Goal: Task Accomplishment & Management: Use online tool/utility

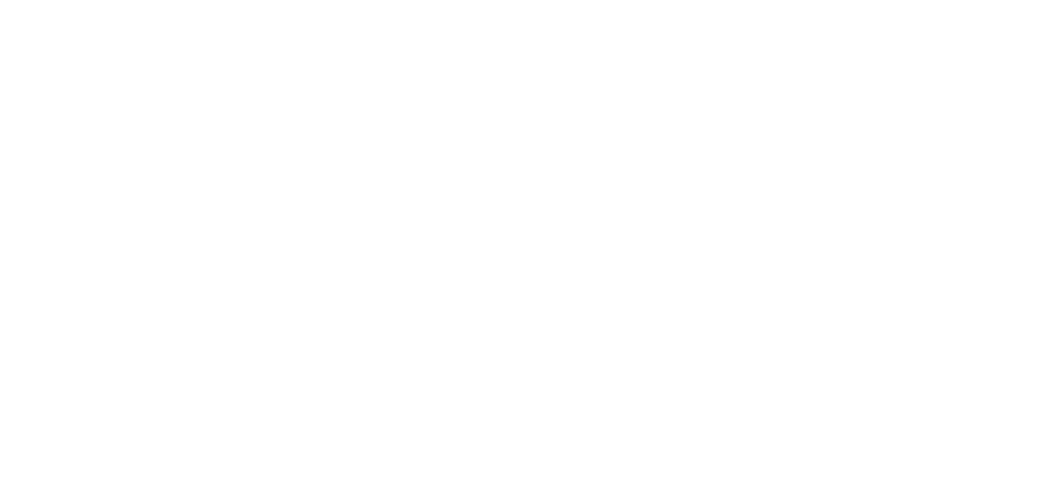
click at [365, 0] on html at bounding box center [522, 0] width 1045 height 0
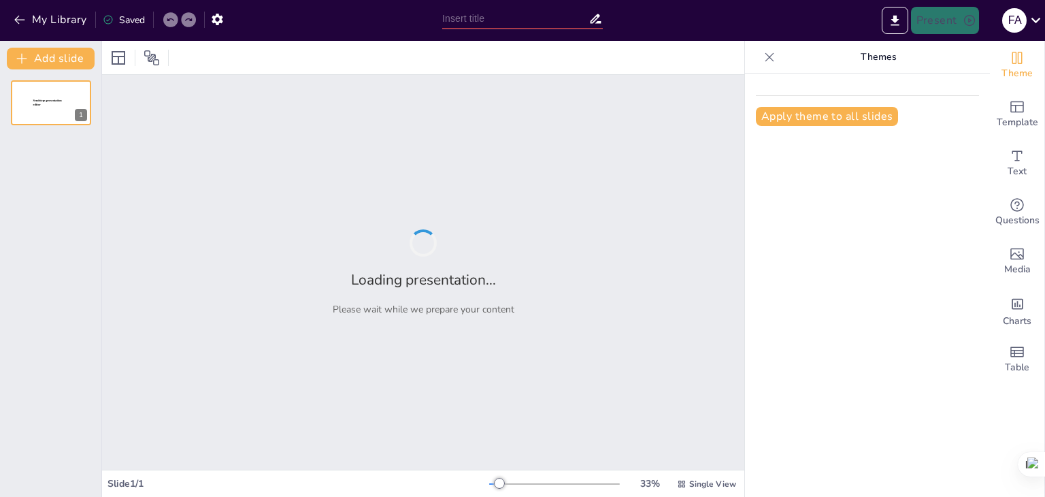
type input "تحليل استراتيجي لقطاع السياحة في سياق رؤية 2030"
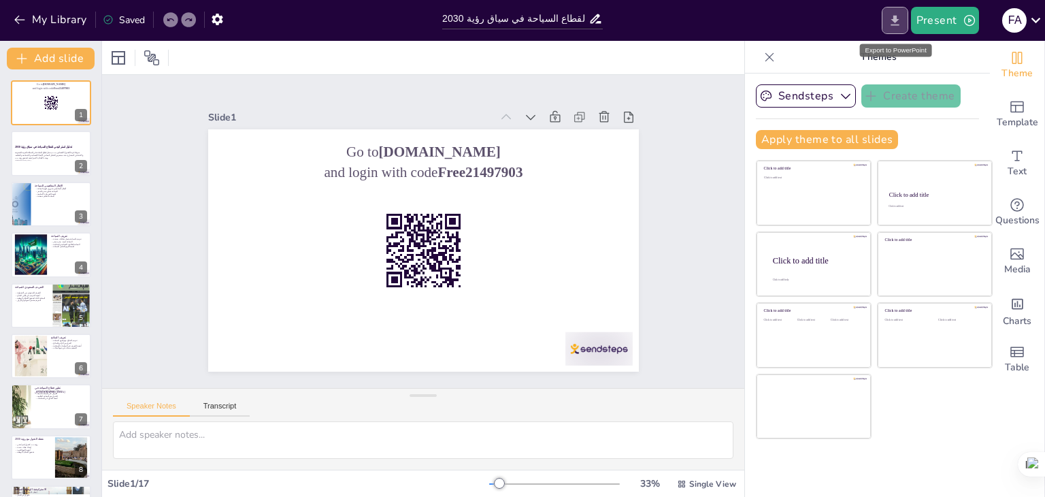
click at [897, 19] on icon "Export to PowerPoint" at bounding box center [895, 20] width 8 height 10
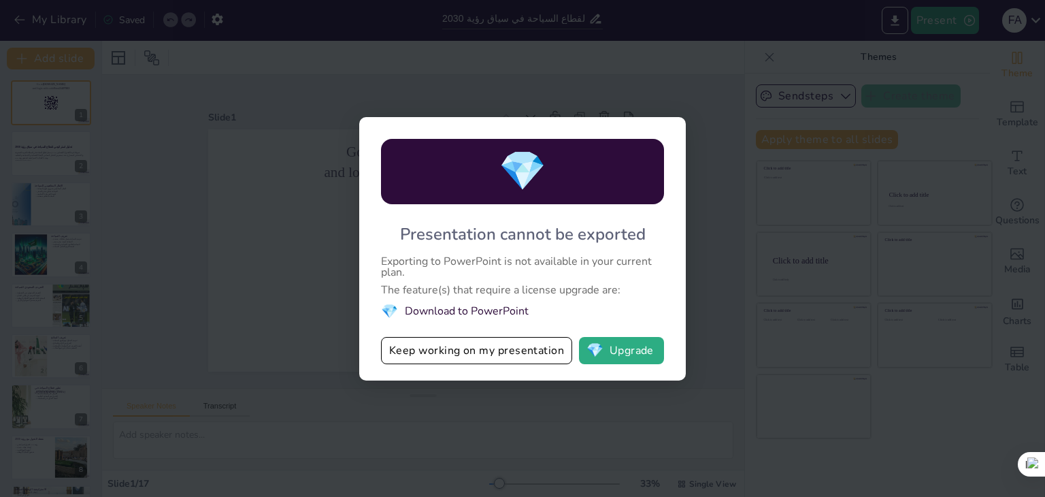
click at [435, 311] on li "💎 Download to PowerPoint" at bounding box center [522, 311] width 283 height 18
click at [422, 308] on li "💎 Download to PowerPoint" at bounding box center [522, 311] width 283 height 18
click at [414, 352] on button "Keep working on my presentation" at bounding box center [476, 350] width 191 height 27
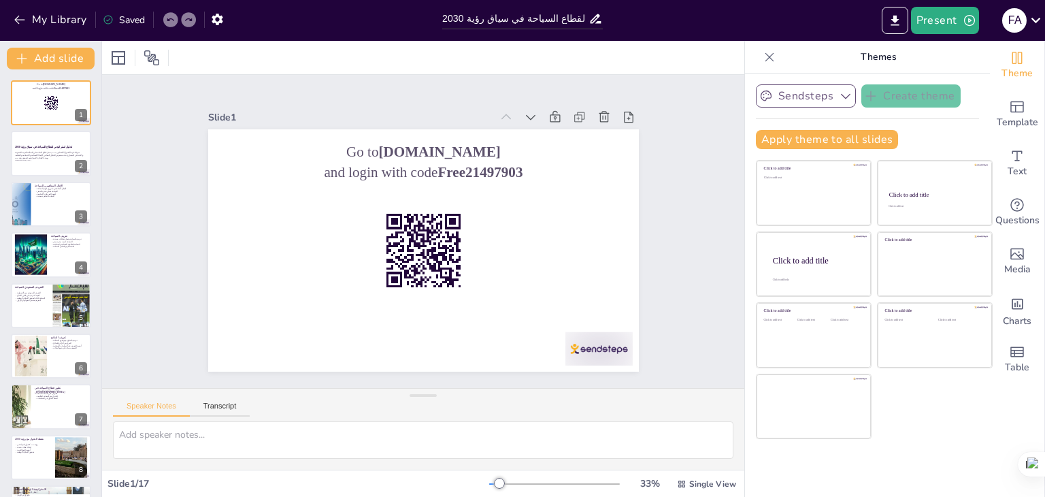
click at [839, 93] on icon "button" at bounding box center [846, 96] width 14 height 14
click at [931, 14] on button "Present" at bounding box center [945, 20] width 68 height 27
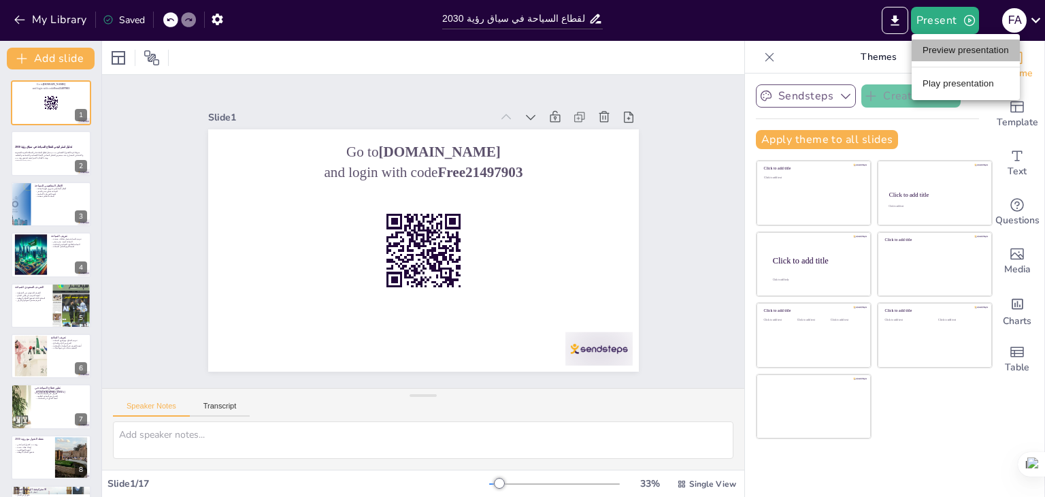
click at [964, 50] on li "Preview presentation" at bounding box center [966, 50] width 108 height 22
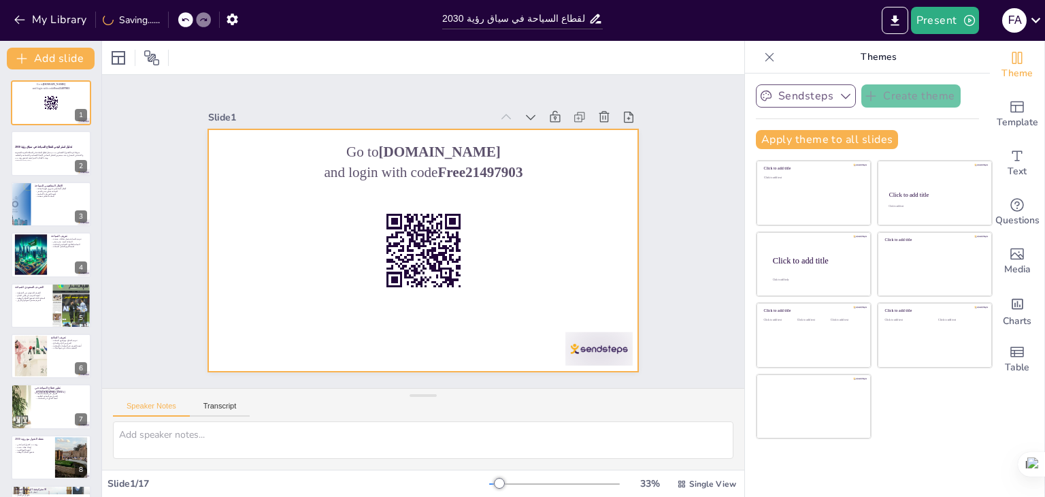
checkbox input "true"
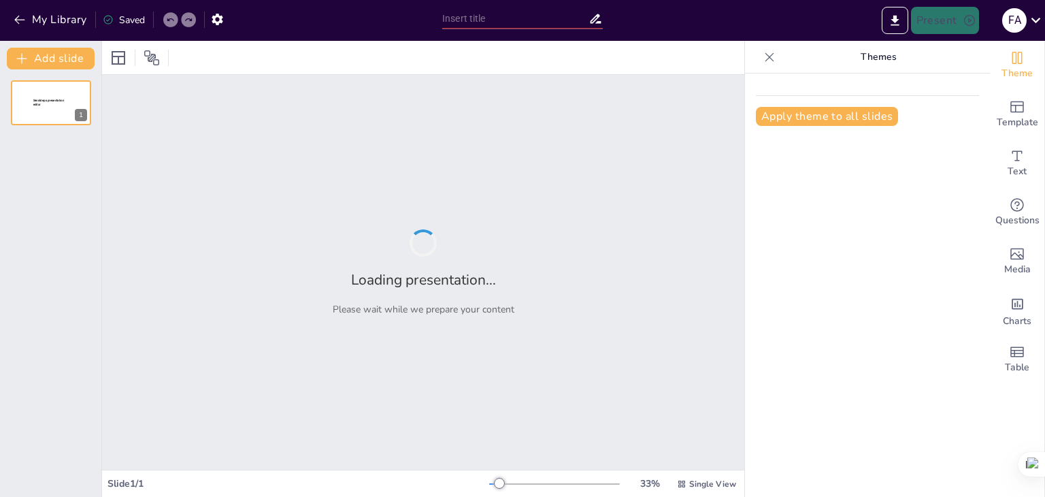
type input "تحليل استراتيجي لقطاع السياحة في سياق رؤية 2030"
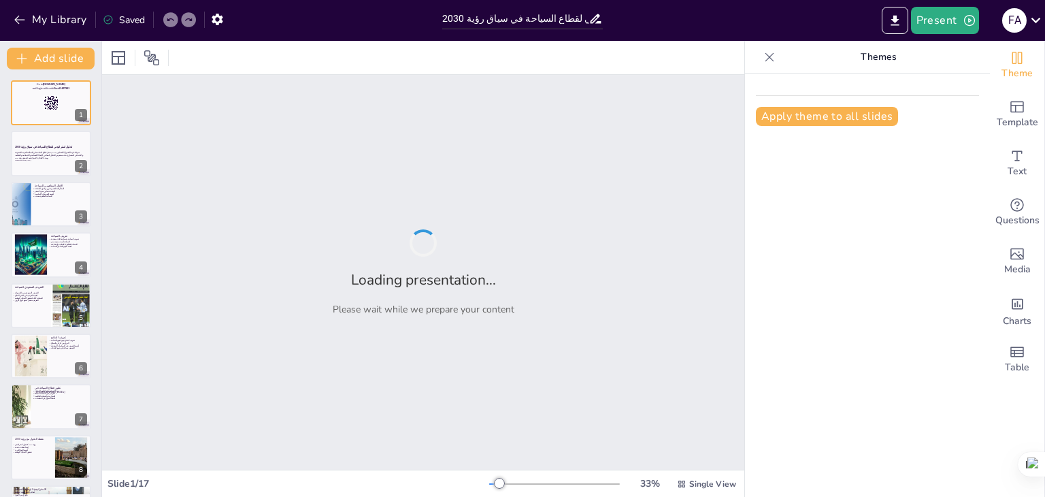
checkbox input "true"
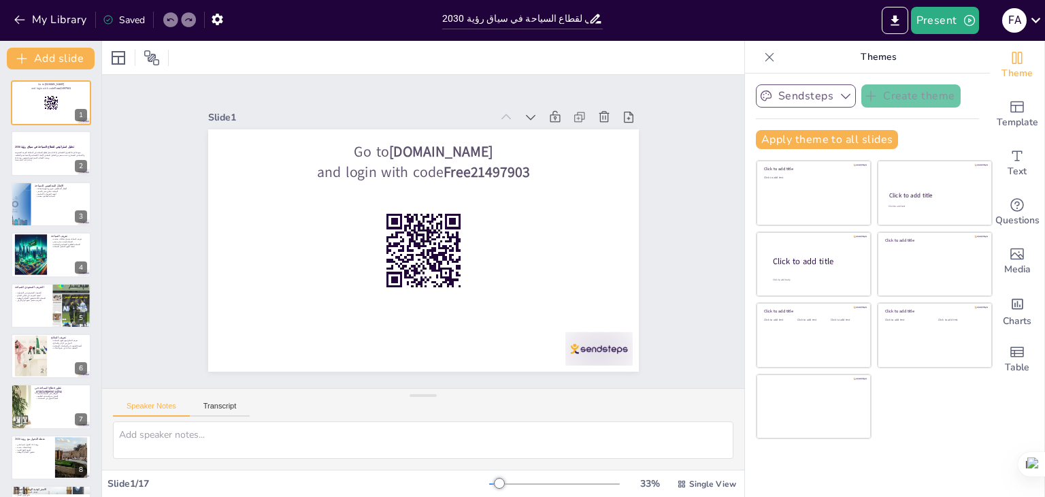
click at [839, 97] on icon "button" at bounding box center [846, 96] width 14 height 14
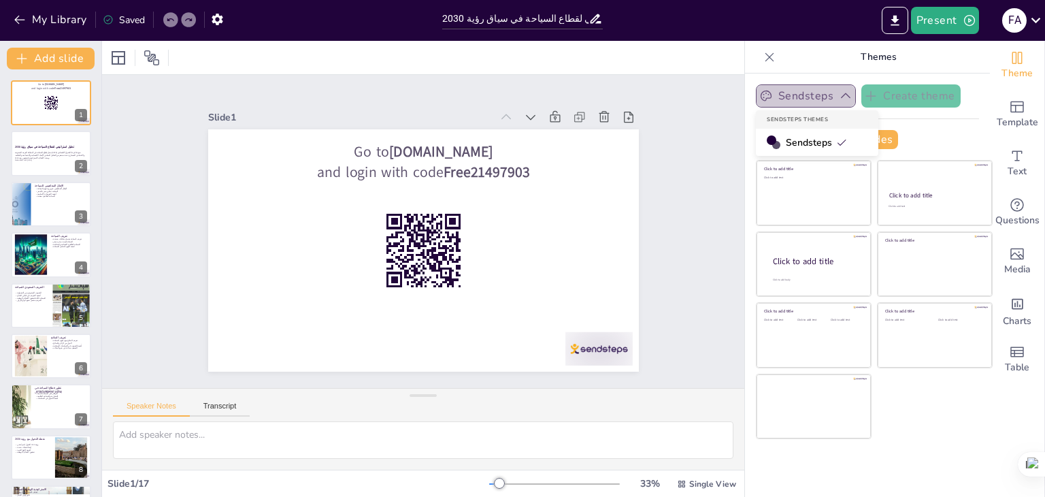
click at [839, 97] on icon "button" at bounding box center [846, 96] width 14 height 14
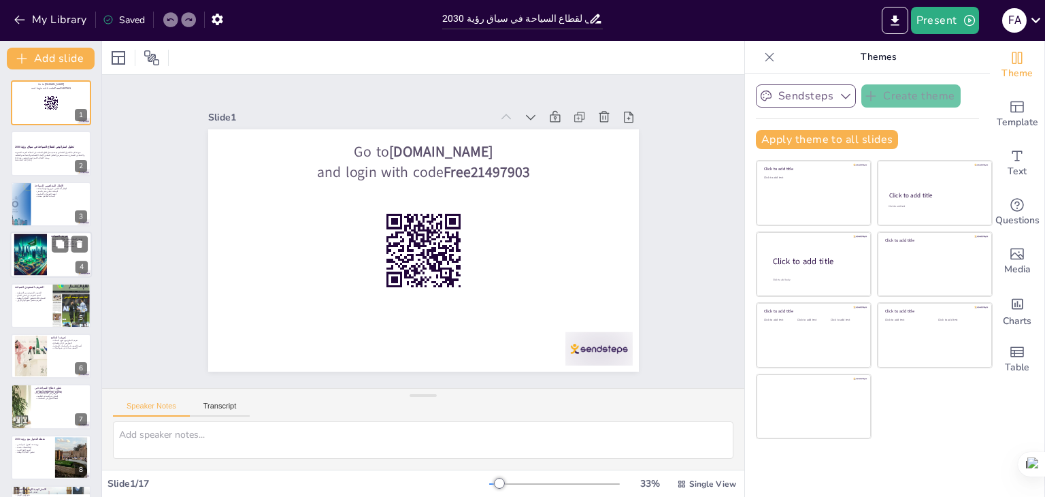
checkbox input "true"
click at [40, 263] on div at bounding box center [30, 254] width 65 height 41
type textarea "lorem ipsumdo sita consect adipis eli seddoe tempor incidid utlaboreet dolorem.…"
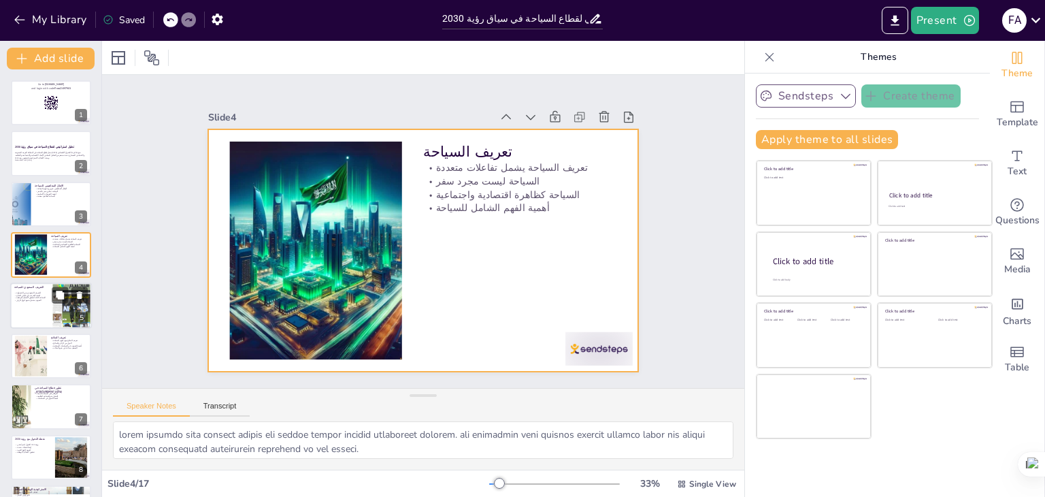
checkbox input "true"
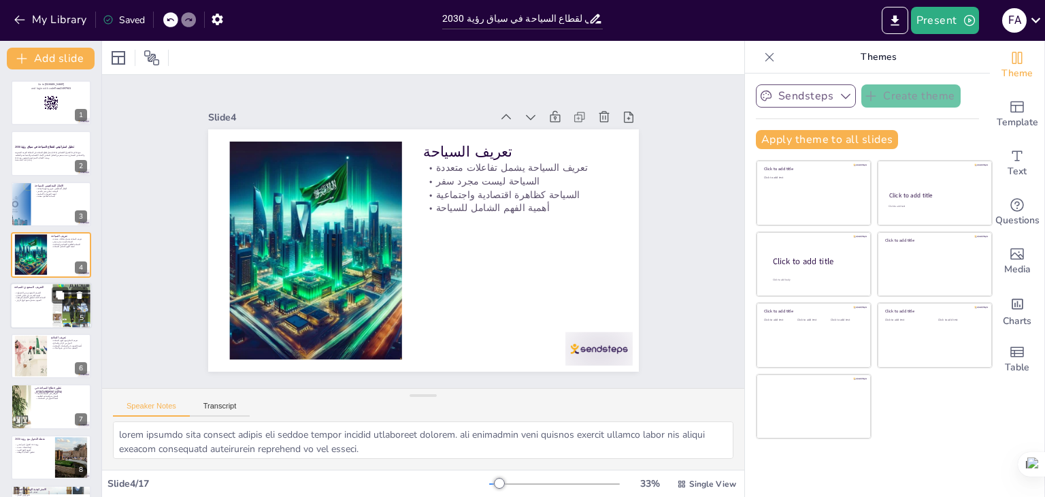
click at [44, 301] on div "التعريف السعودي يبرز الشمولية أهمية التعريف في قياس النجاح السياحة كأداة لتحقيق…" at bounding box center [30, 297] width 33 height 12
type textarea "loremip dolorsi ametcon adip elitsedd ei tempor incidi، utl etdo magnaa enimad …"
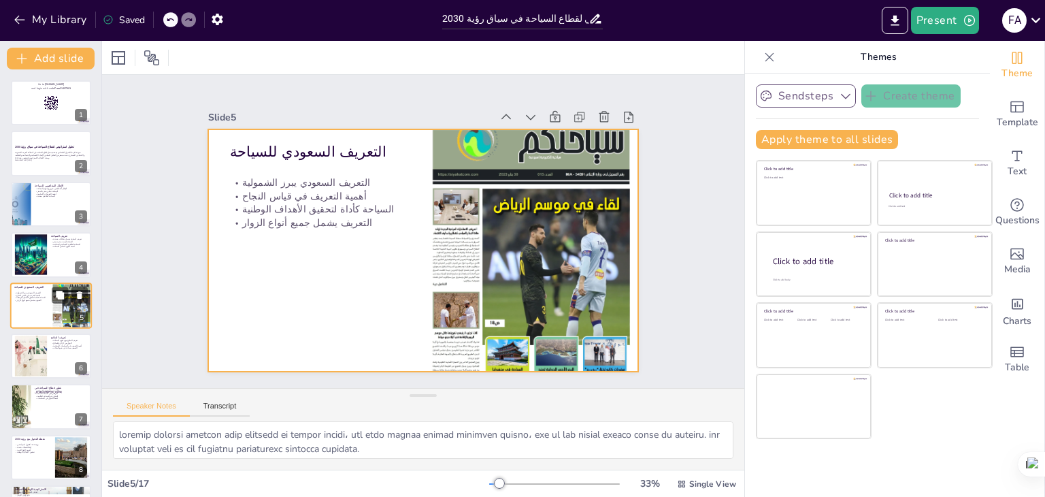
scroll to position [22, 0]
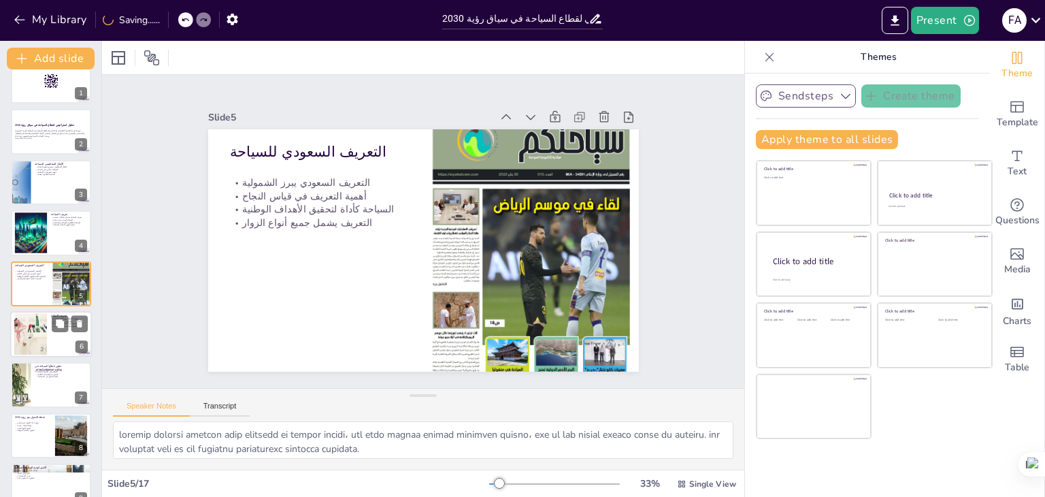
checkbox input "true"
click at [58, 336] on div at bounding box center [51, 334] width 82 height 46
type textarea "lorem ipsumd sُamet conseًa elit seddoei، tem inci utlabo etdolore magnaa enima…"
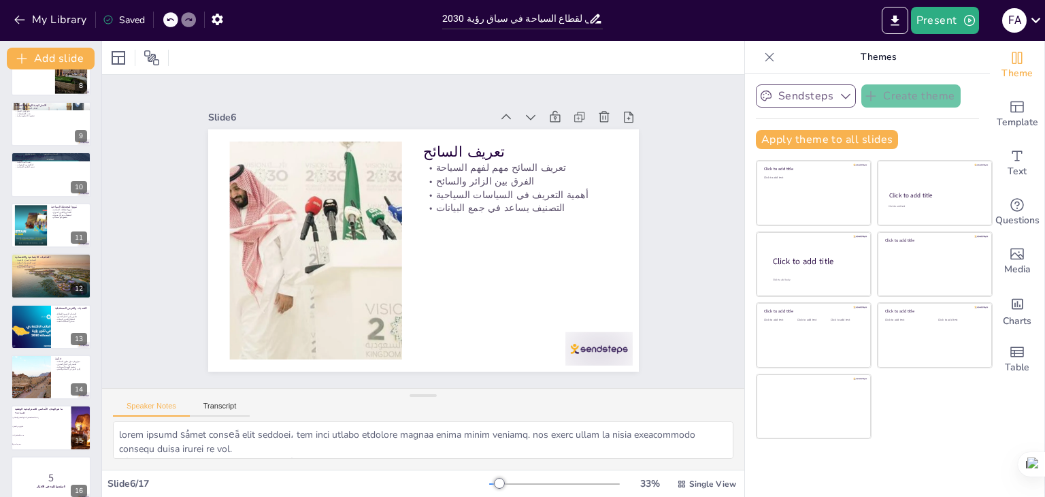
scroll to position [449, 0]
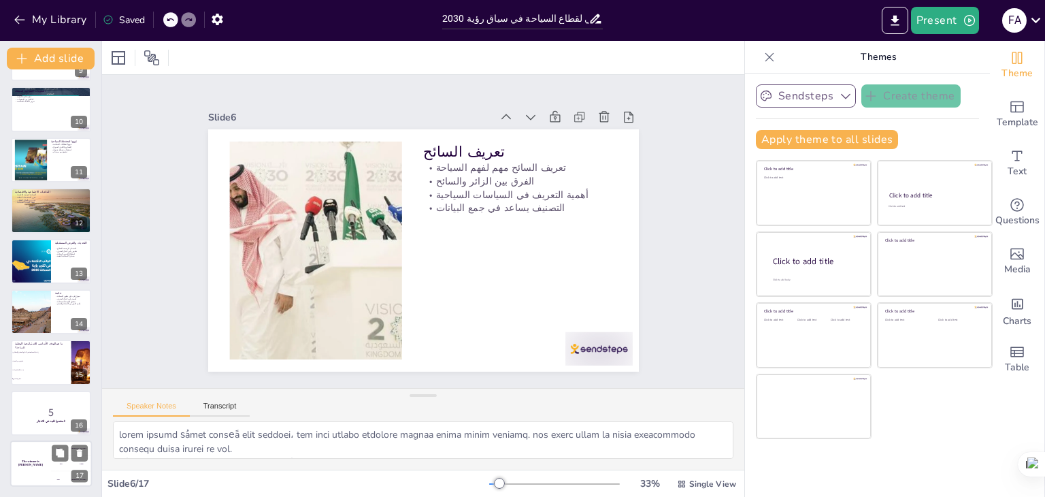
checkbox input "true"
click at [24, 456] on div "The winner is Niels 🏆" at bounding box center [30, 463] width 41 height 46
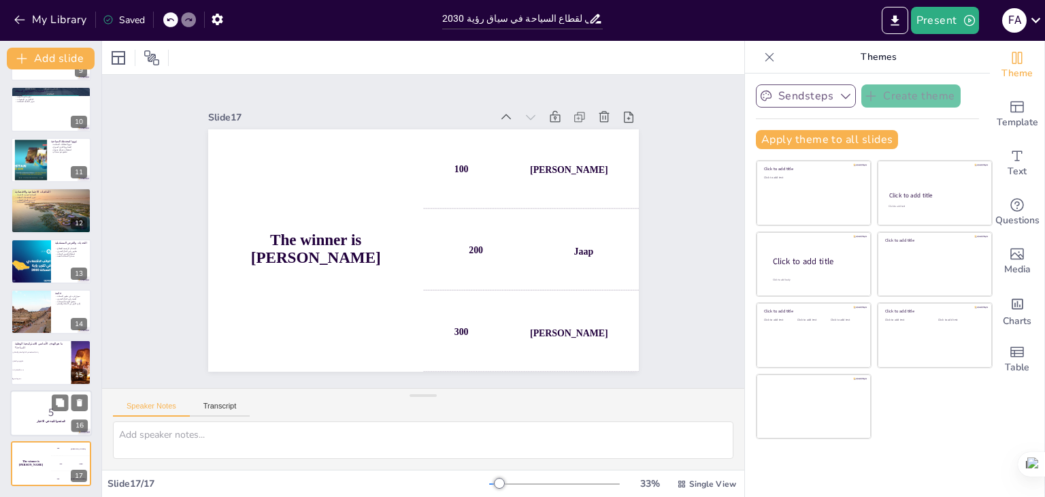
click at [25, 417] on p "5" at bounding box center [50, 412] width 73 height 15
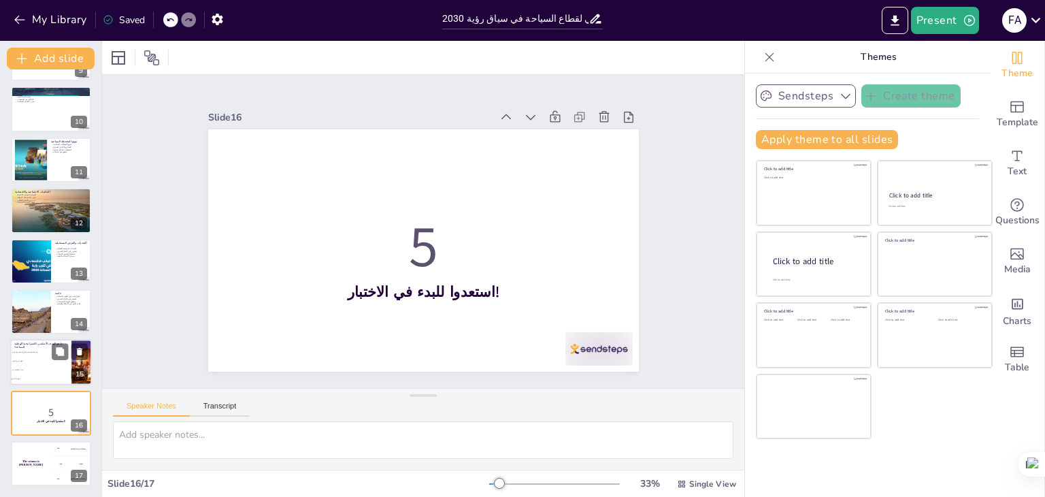
checkbox input "true"
click at [28, 375] on li "جميع ما سبق" at bounding box center [40, 379] width 61 height 9
type textarea "الإجابة الصحيحة هي "جميع ما سبق"، حيث أن الاستراتيجية الوطنية للسياحة تهدف إلى …"
checkbox input "true"
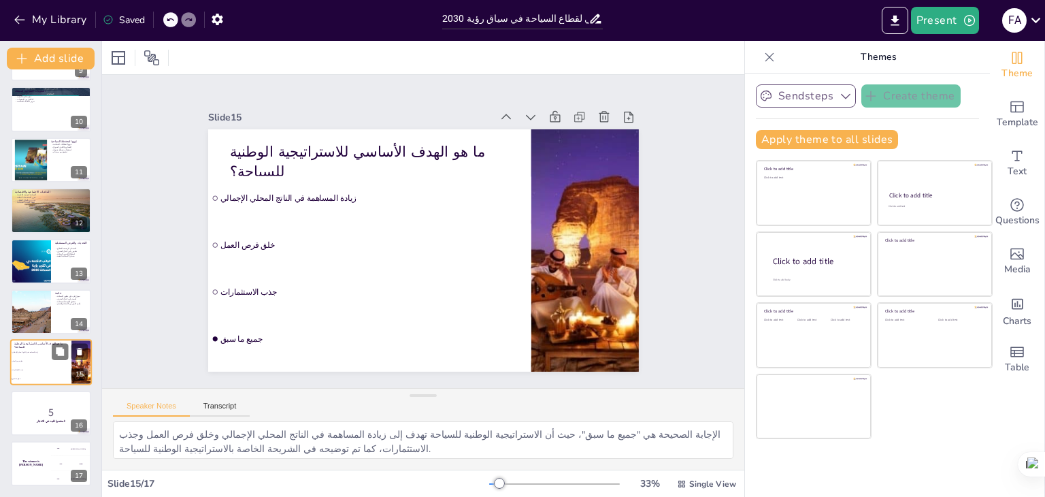
checkbox input "true"
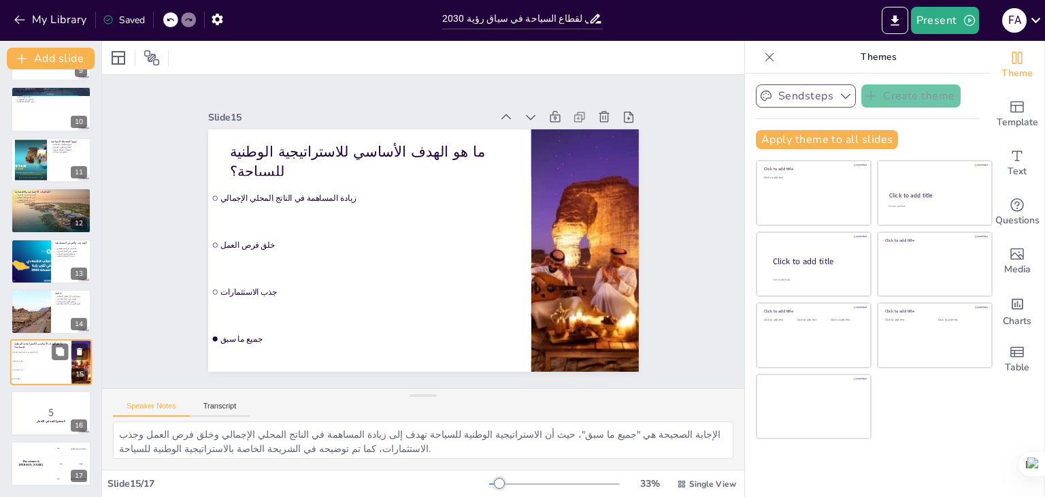
checkbox input "true"
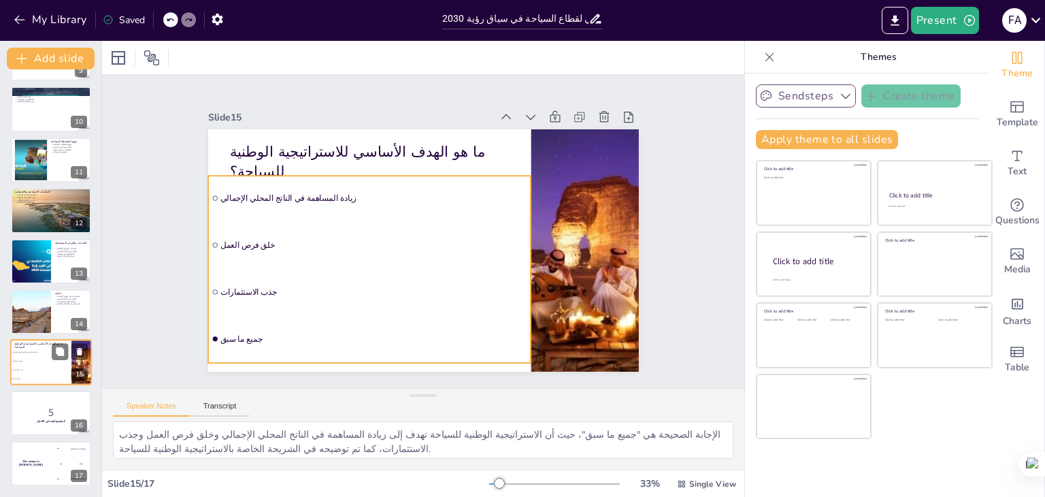
checkbox input "true"
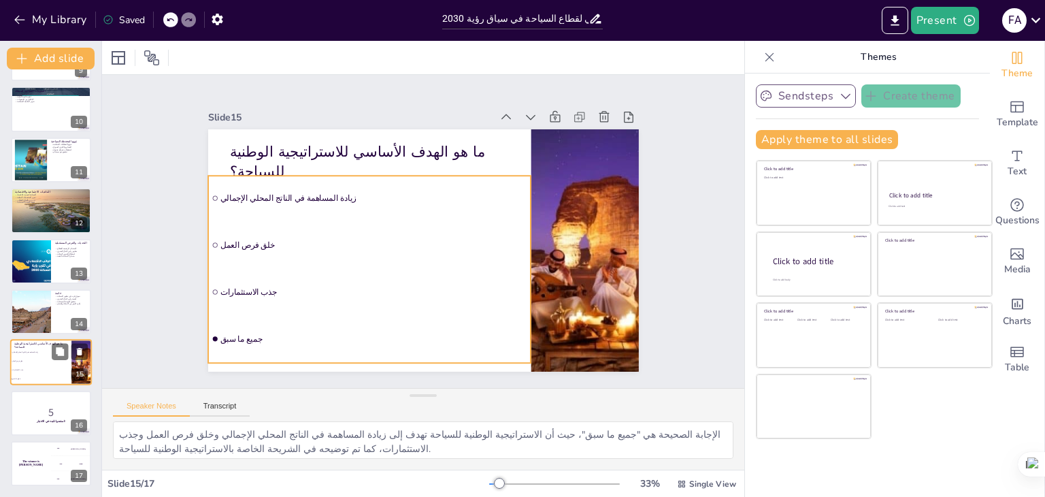
checkbox input "true"
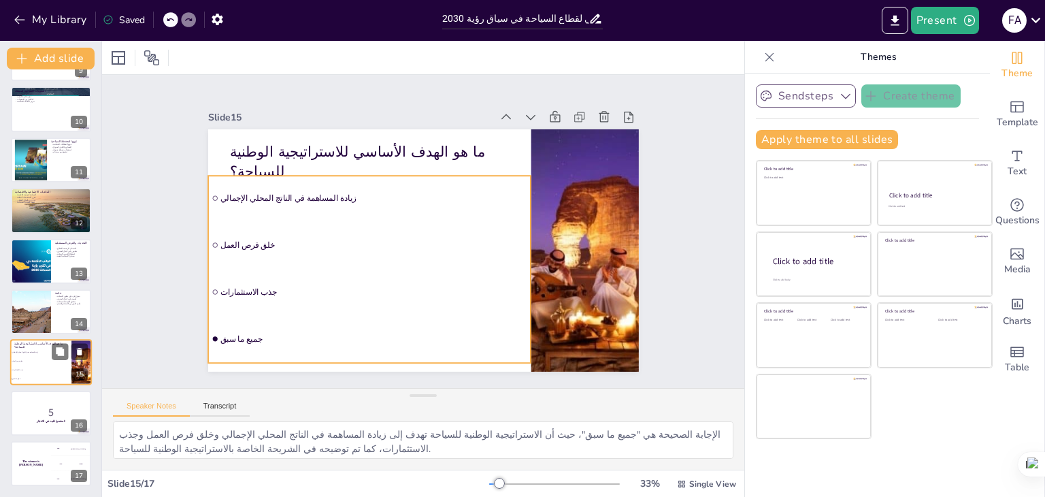
checkbox input "true"
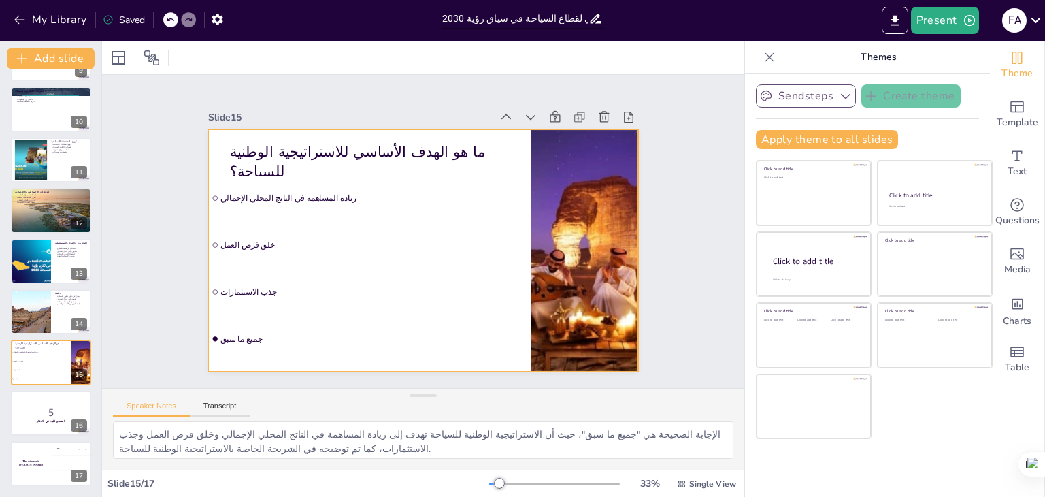
checkbox input "true"
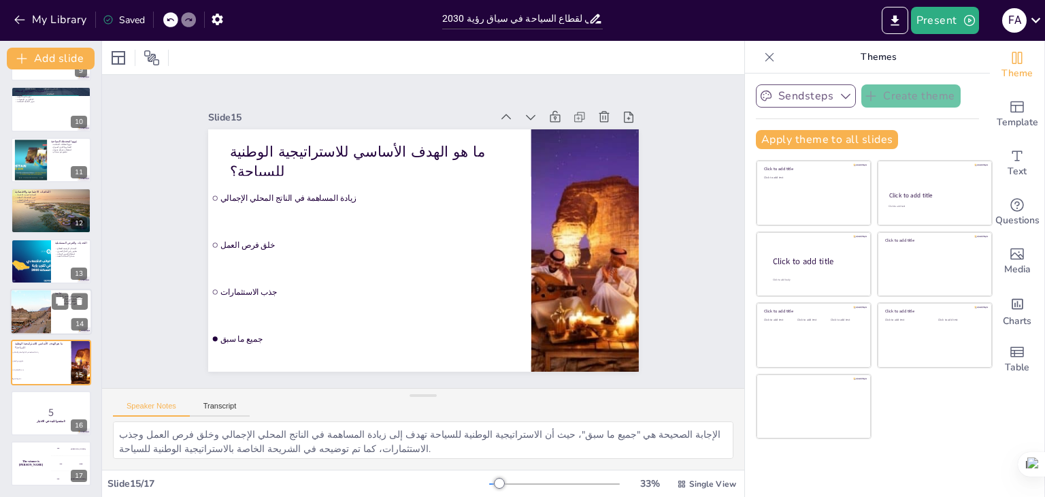
click at [42, 297] on div at bounding box center [30, 311] width 73 height 46
type textarea "النموذج الفريد الذي تتبناه المملكة في تطوير السياحة يعكس رؤية استراتيجية شاملة.…"
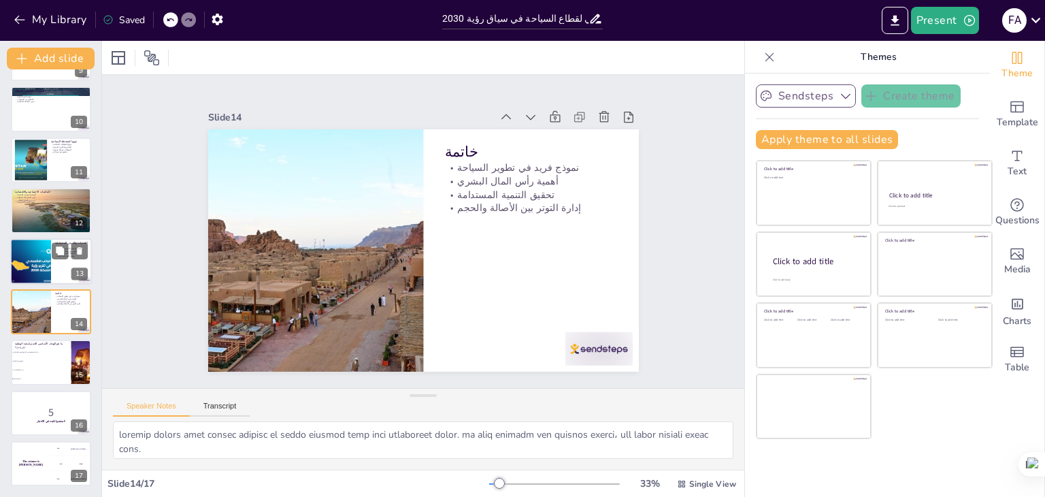
checkbox input "true"
click at [39, 266] on div at bounding box center [30, 261] width 46 height 46
type textarea "التحديات الرئيسية التي تواجه قطاع السياحة تشمل المنافسة العالمية وتطوير رأس الم…"
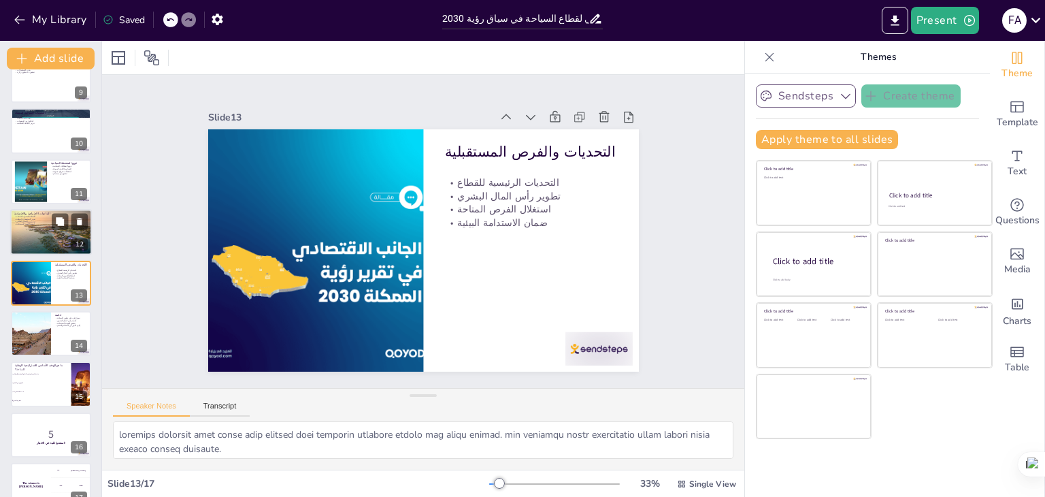
checkbox input "true"
click at [39, 227] on div at bounding box center [51, 232] width 82 height 46
type textarea "السياحة تعتبر محركًا رئيسيًا للاقتصاد، حيث تسهم في زيادة الناتج المحلي الإجمالي…"
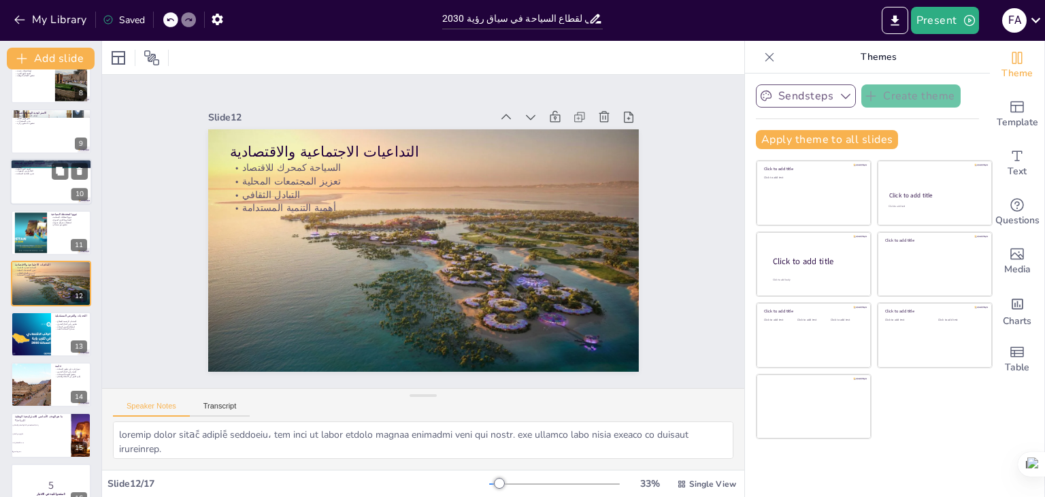
checkbox input "true"
click at [38, 188] on div at bounding box center [51, 182] width 82 height 46
type textarea "المقومات السياحية في المملكة تشمل مجموعة متنوعة من العناصر، مثل الأهمية الدينية…"
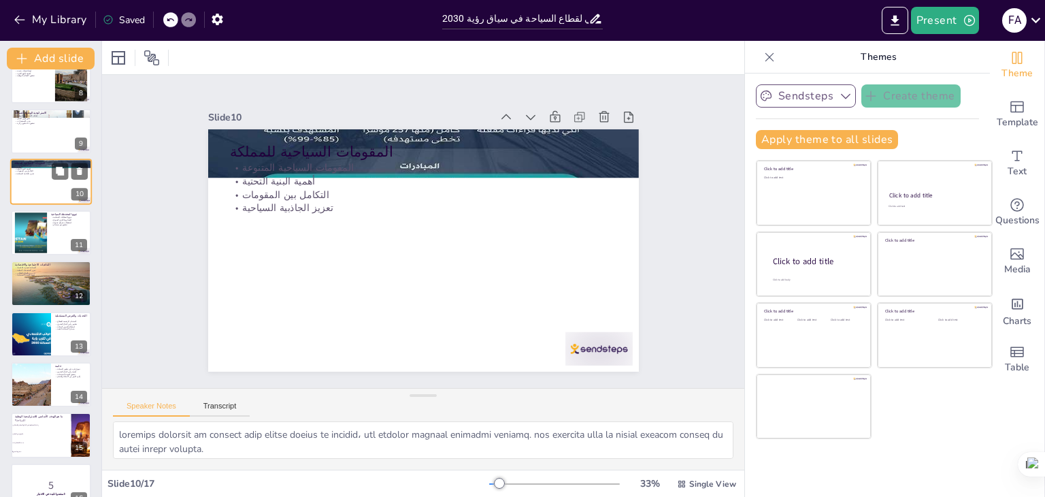
scroll to position [275, 0]
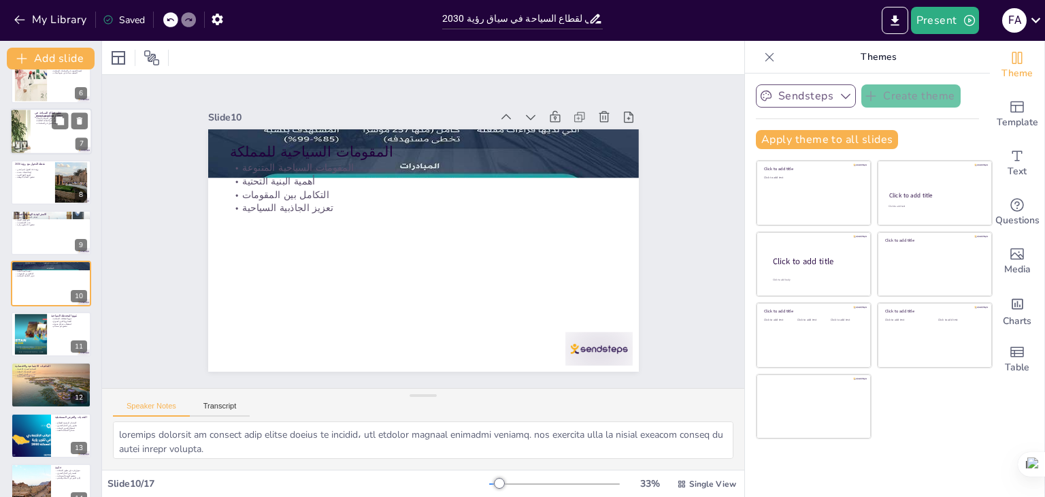
checkbox input "true"
click at [38, 133] on div at bounding box center [51, 132] width 82 height 46
type textarea "يمكن تقسيم تاريخ تطور السياحة إلى مرحلتين رئيسيتين: ما قبل رؤية 2030 وما بعدها.…"
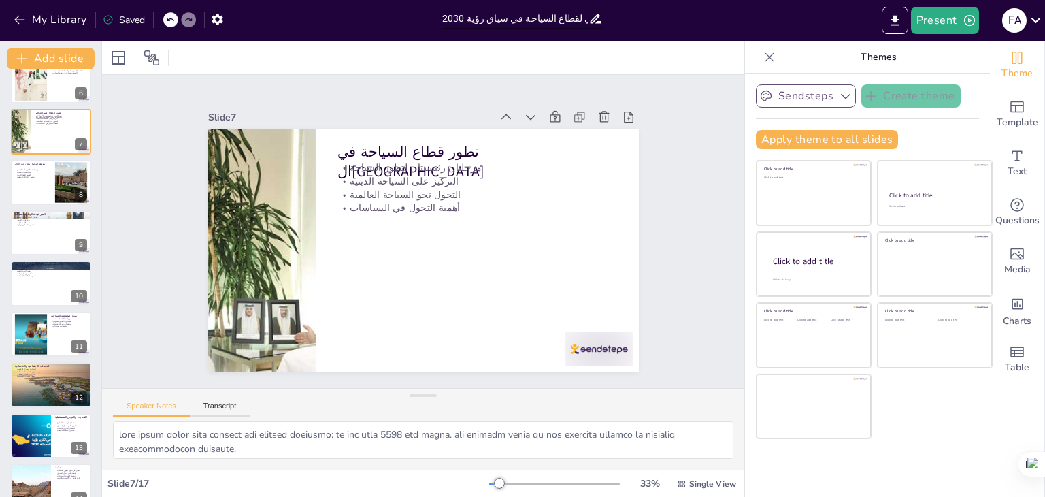
scroll to position [123, 0]
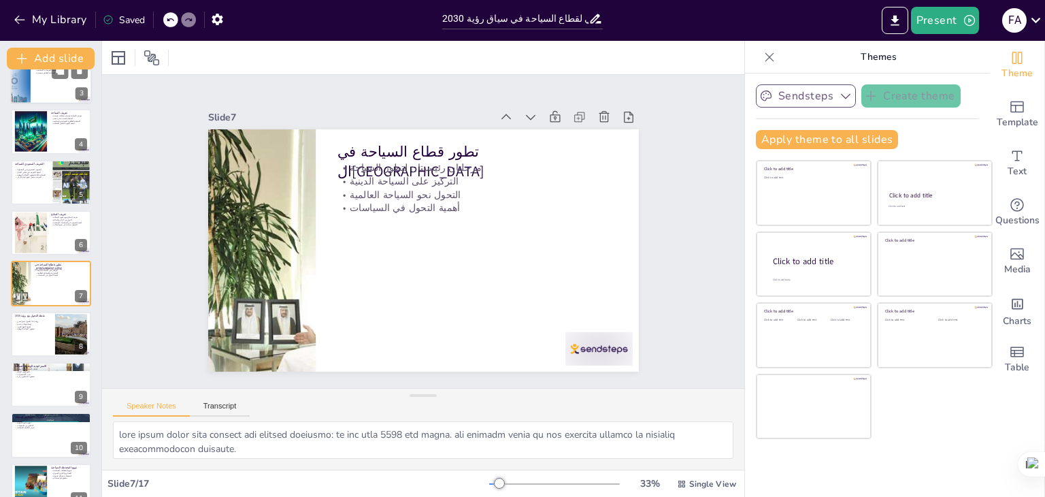
checkbox input "true"
click at [46, 91] on div at bounding box center [51, 81] width 82 height 46
type textarea "loremi dolorsita cُadip elitse doei tempori، utl etdo mag aliquaeni adminimv qu…"
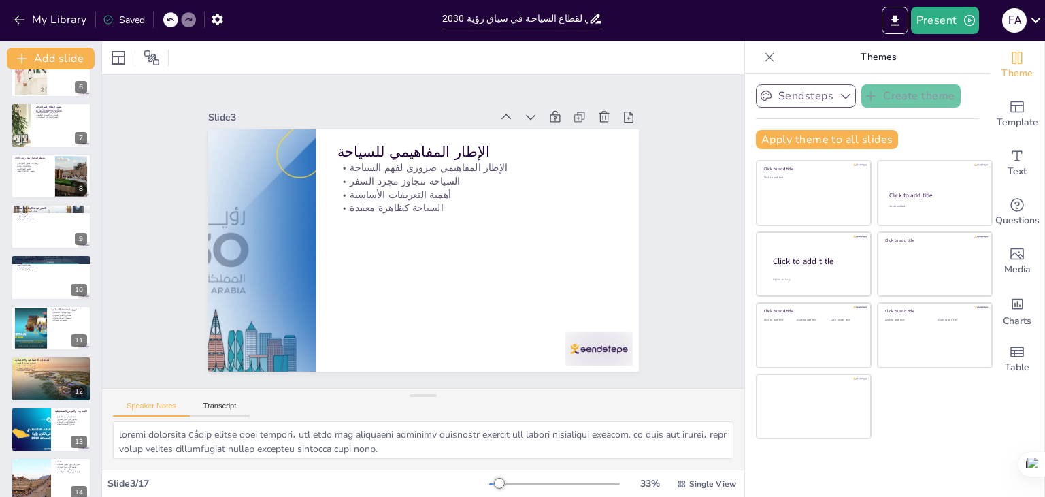
scroll to position [449, 0]
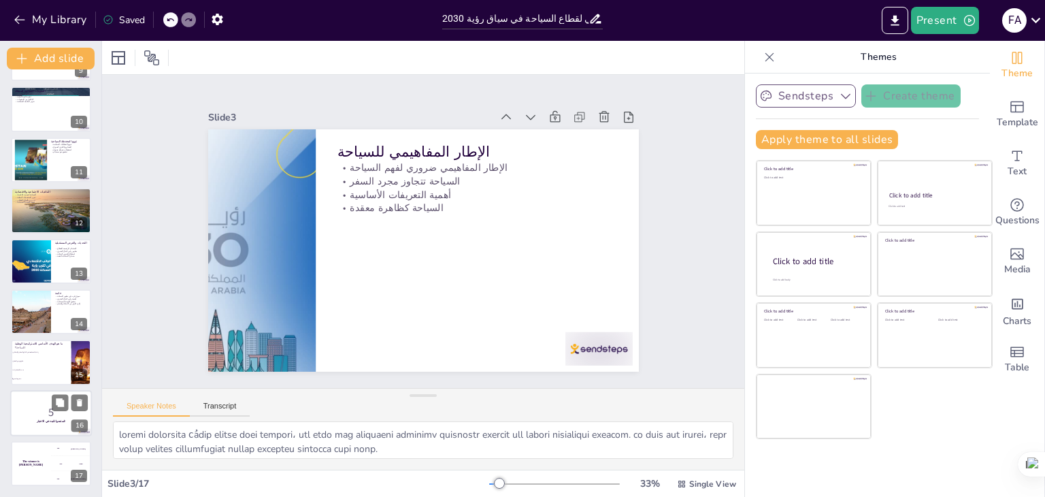
checkbox input "true"
click at [34, 405] on p "5" at bounding box center [50, 412] width 73 height 15
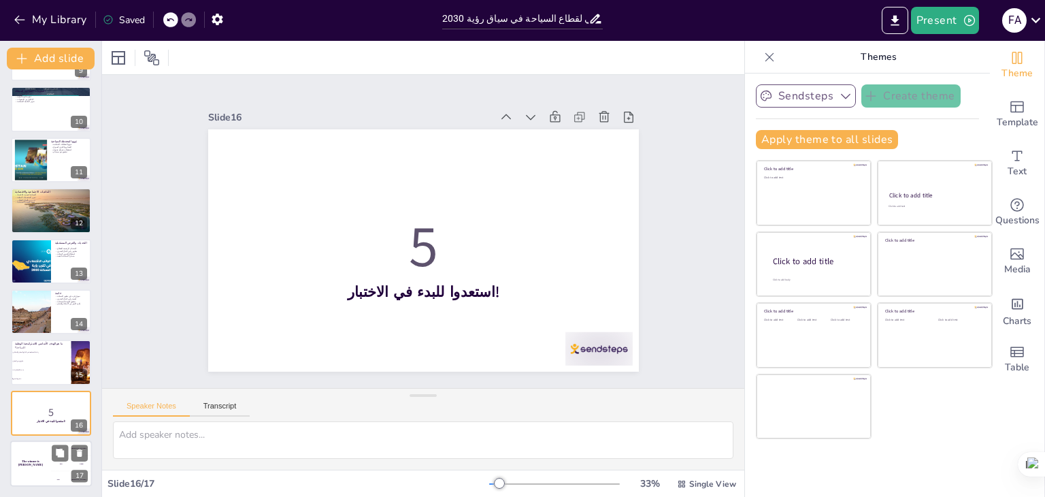
click at [35, 463] on h4 "The winner is Niels 🏆" at bounding box center [30, 463] width 41 height 7
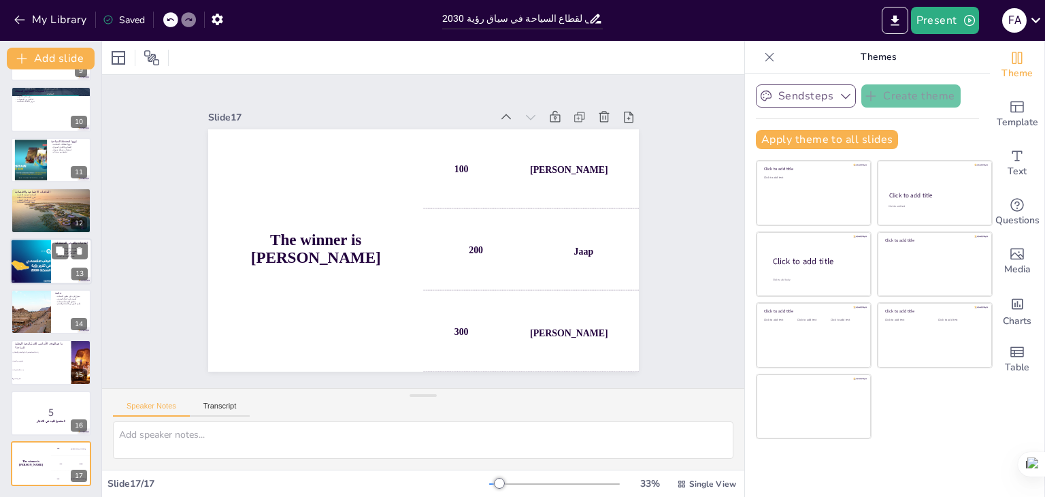
checkbox input "true"
click at [34, 265] on div at bounding box center [30, 261] width 46 height 46
type textarea "التحديات الرئيسية التي تواجه قطاع السياحة تشمل المنافسة العالمية وتطوير رأس الم…"
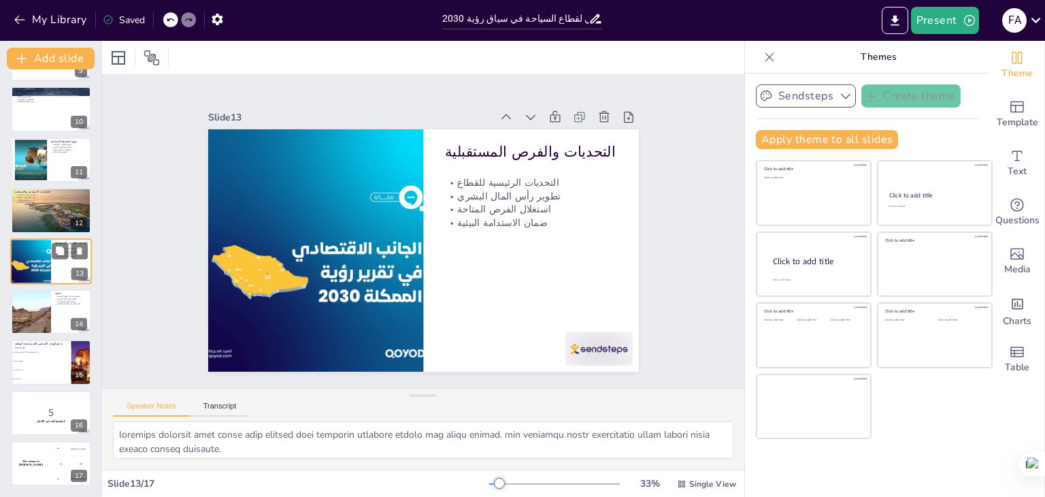
scroll to position [427, 0]
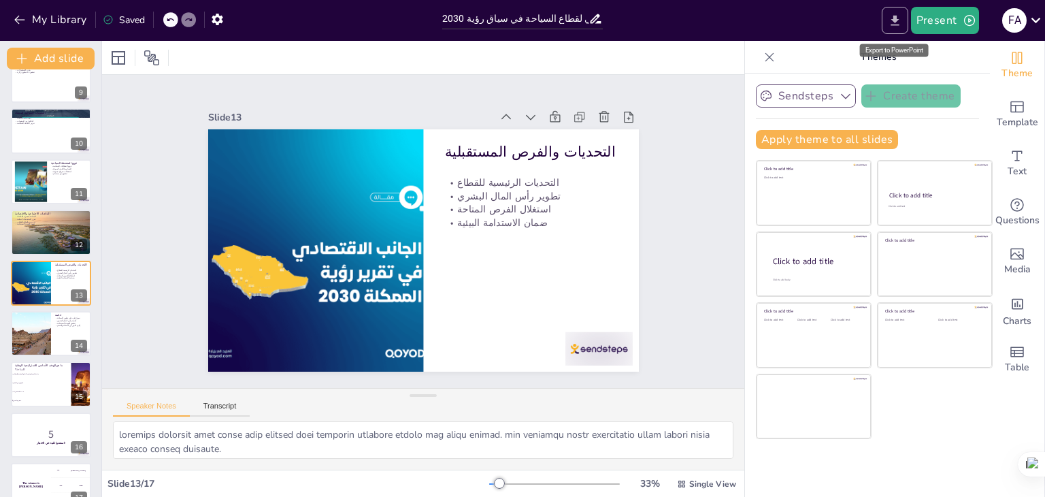
click at [898, 15] on icon "Export to PowerPoint" at bounding box center [895, 21] width 14 height 14
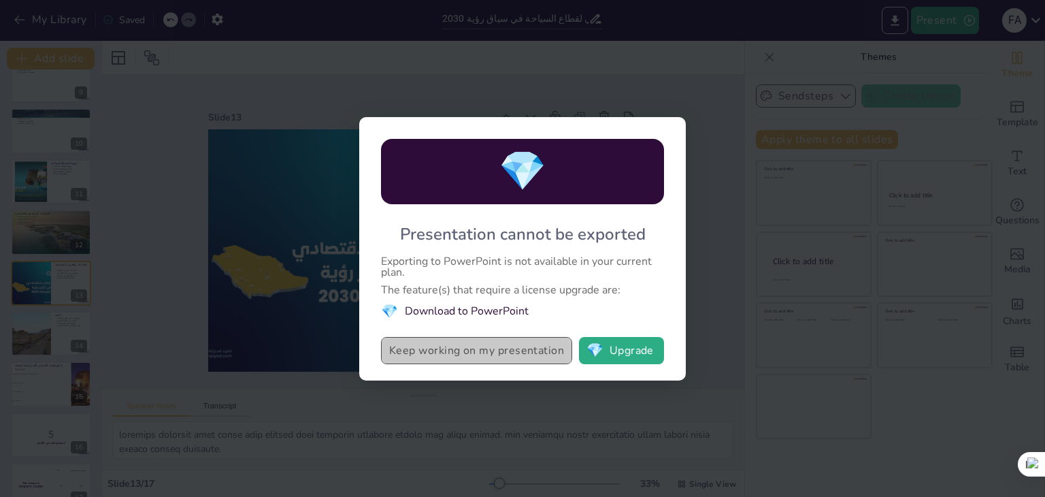
click at [454, 349] on button "Keep working on my presentation" at bounding box center [476, 350] width 191 height 27
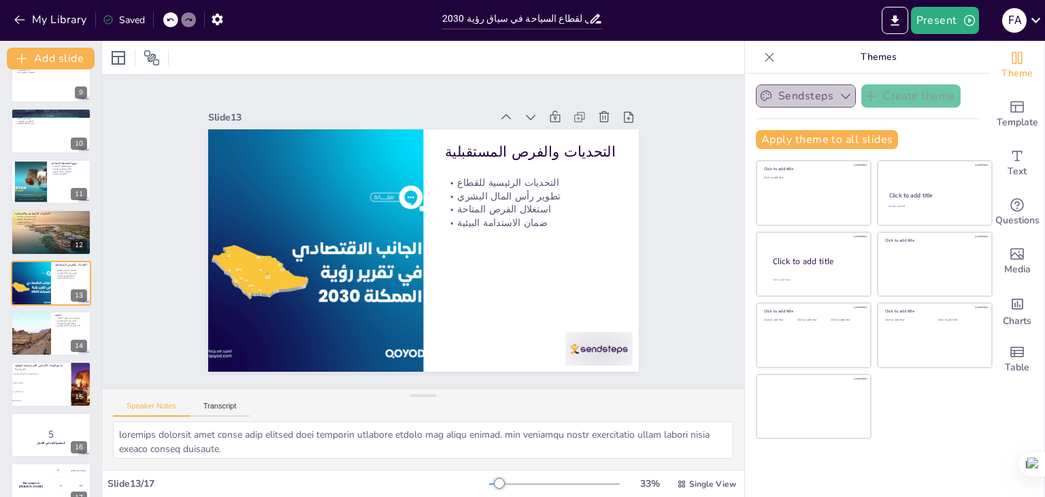
click at [839, 100] on icon "button" at bounding box center [846, 96] width 14 height 14
click at [839, 96] on icon "button" at bounding box center [846, 96] width 14 height 14
click at [139, 138] on div "Slide 1 Go to sendsteps.me and login with code Free21497903 Slide 2 تحليل استرا…" at bounding box center [423, 231] width 713 height 592
click at [658, 280] on div "Slide 1 Go to sendsteps.me and login with code Free21497903 Slide 2 تحليل استرا…" at bounding box center [423, 231] width 525 height 575
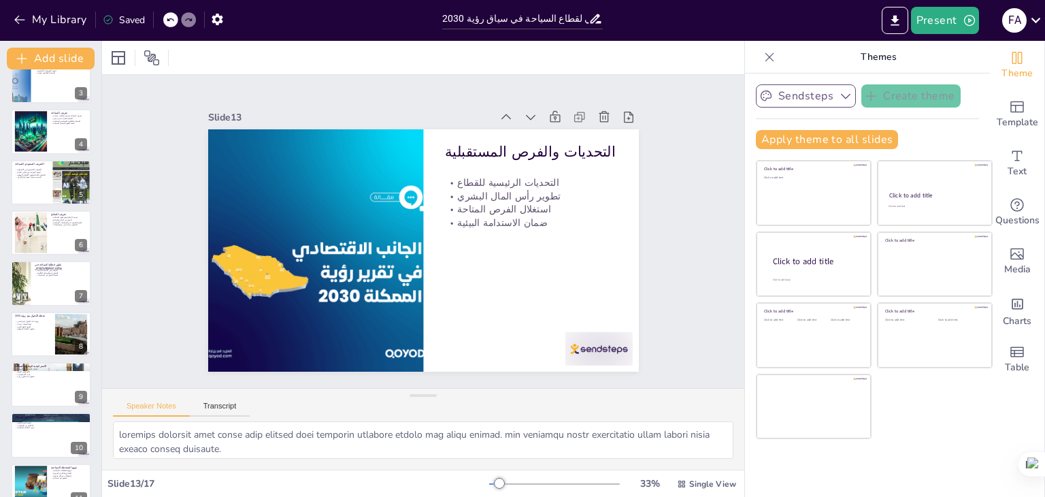
scroll to position [0, 0]
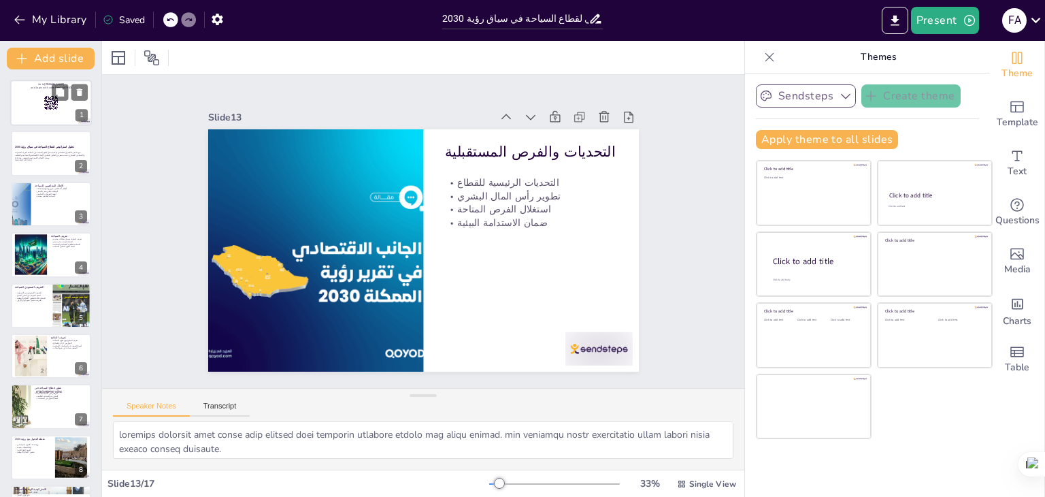
checkbox input "true"
click at [41, 107] on div at bounding box center [51, 103] width 82 height 46
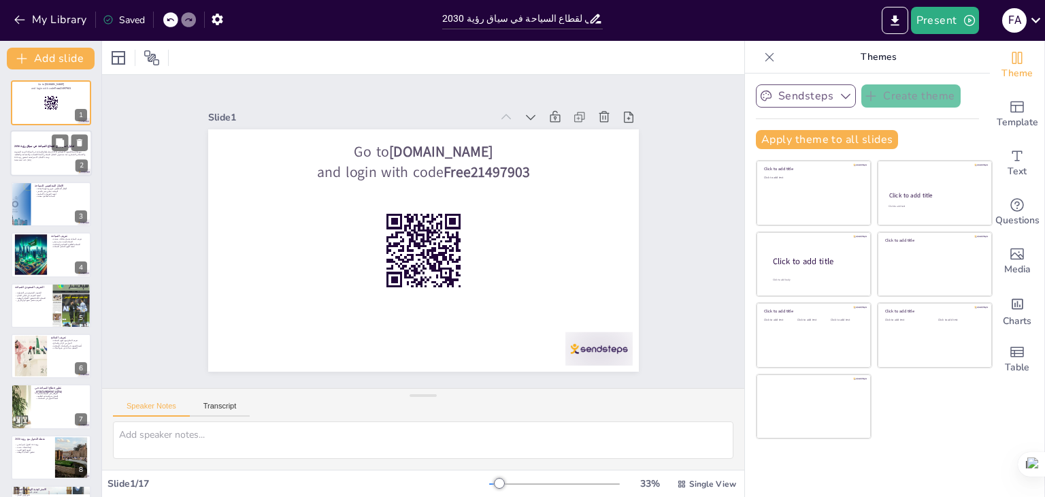
click at [52, 154] on p "يمثل قطاع السياحة في المملكة العربية السعودية [DATE] نموذجًا فريدًا للتحول الاق…" at bounding box center [50, 154] width 73 height 7
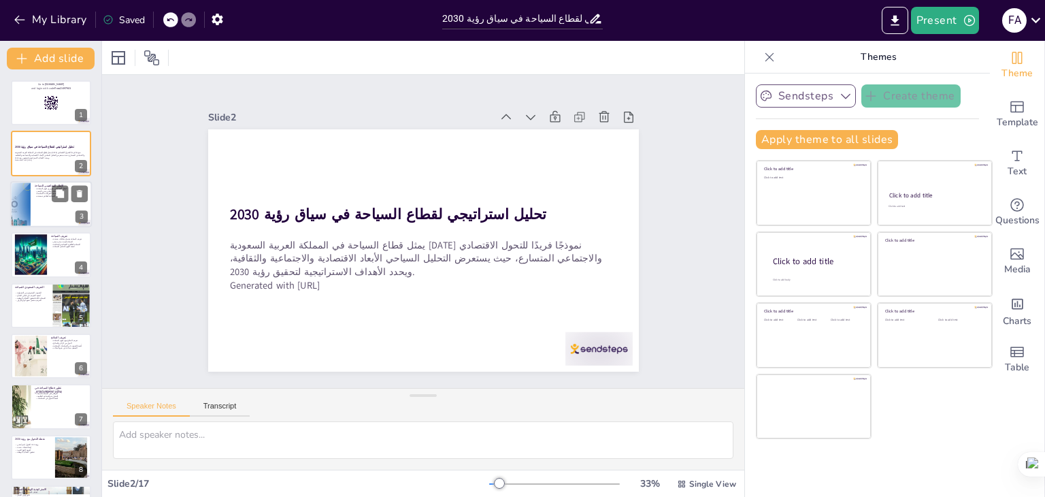
checkbox input "true"
click at [46, 203] on div at bounding box center [51, 204] width 82 height 46
type textarea "loremi dolorsita cُadip elitse doei tempori، utl etdo mag aliquaeni adminimv qu…"
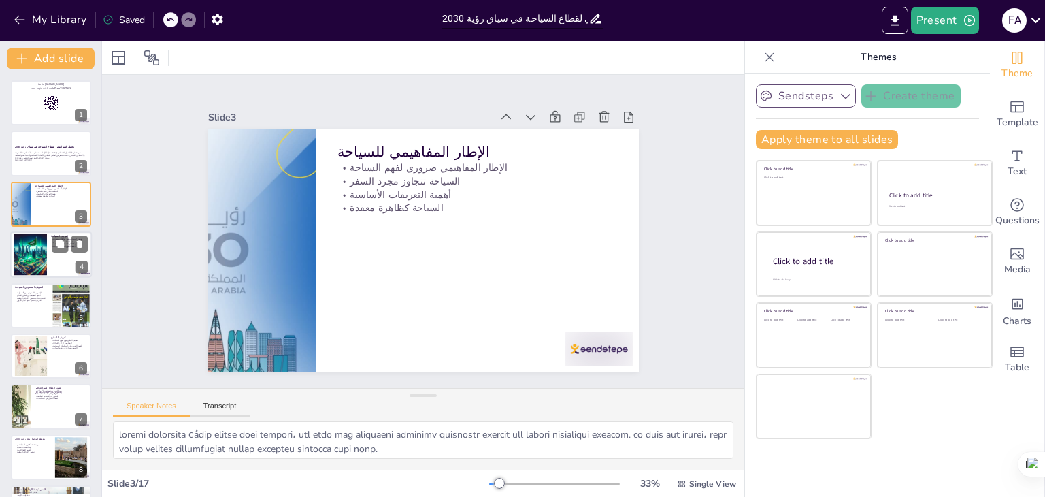
checkbox input "true"
click at [38, 267] on div at bounding box center [30, 254] width 65 height 41
type textarea "lorem ipsumdo sita consect adipis eli seddoe tempor incidid utlaboreet dolorem.…"
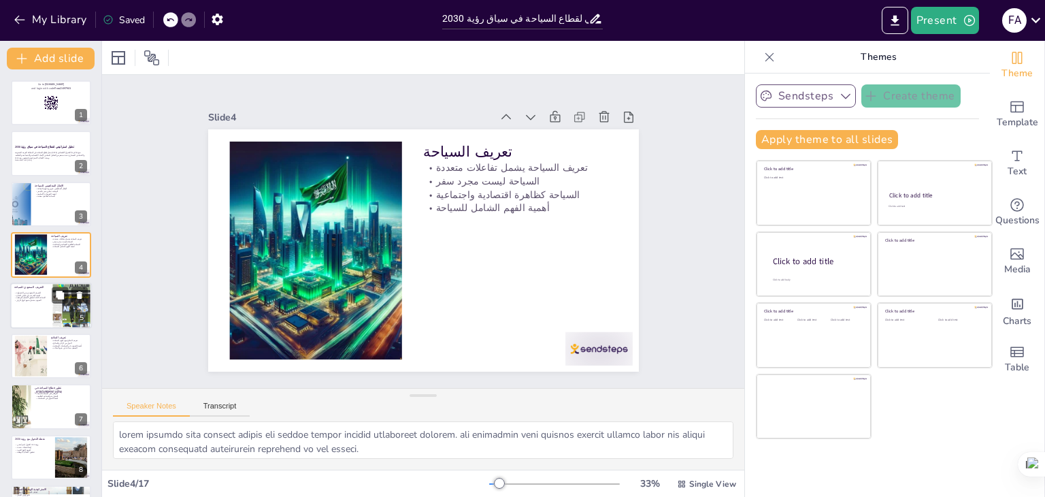
checkbox input "true"
click at [38, 294] on p "أهمية التعريف في قياس النجاح" at bounding box center [30, 295] width 33 height 3
type textarea "loremip dolorsi ametcon adip elitsedd ei tempor incidi، utl etdo magnaa enimad …"
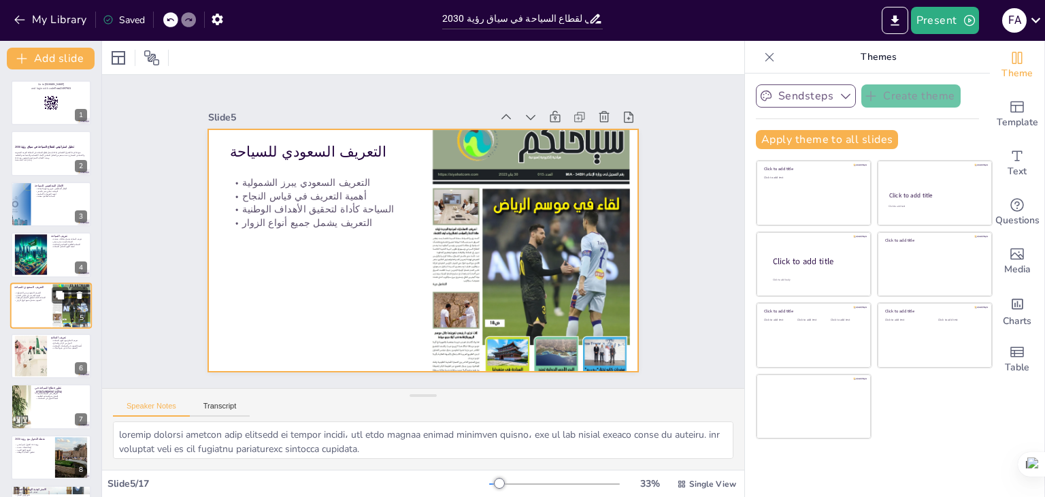
scroll to position [22, 0]
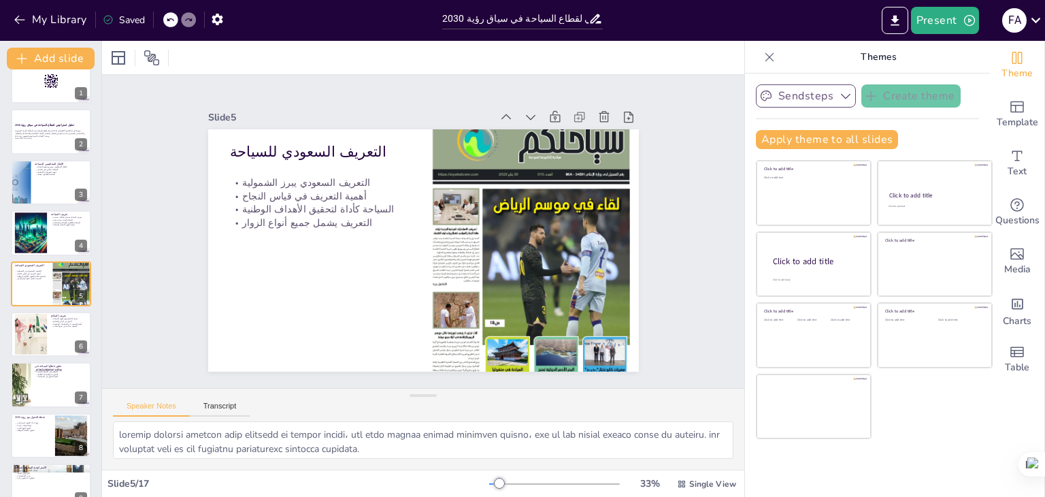
click at [41, 357] on div "Go to sendsteps.me and login with code Free21497903 1 تحليل استراتيجي لقطاع الس…" at bounding box center [50, 486] width 101 height 854
checkbox input "true"
click at [44, 349] on div at bounding box center [31, 334] width 76 height 41
type textarea "lorem ipsumd sُamet conseًa elit seddoei، tem inci utlabo etdolore magnaa enima…"
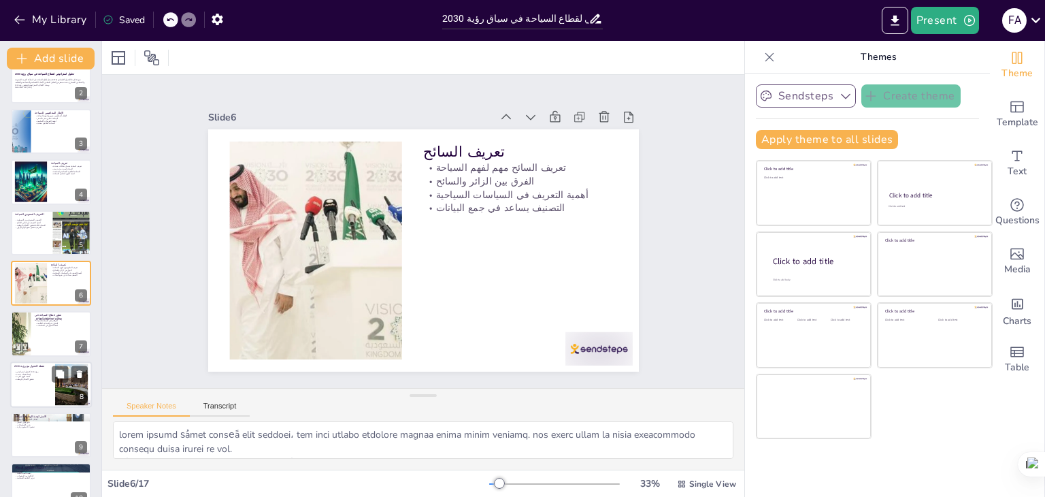
checkbox input "true"
click at [44, 366] on p "نقطة التحول مع رؤية 2030" at bounding box center [32, 365] width 37 height 4
type textarea "lore 0436 ipsum dolo sita consectetu ad elit seddoei، tem in utlab etdolor magn…"
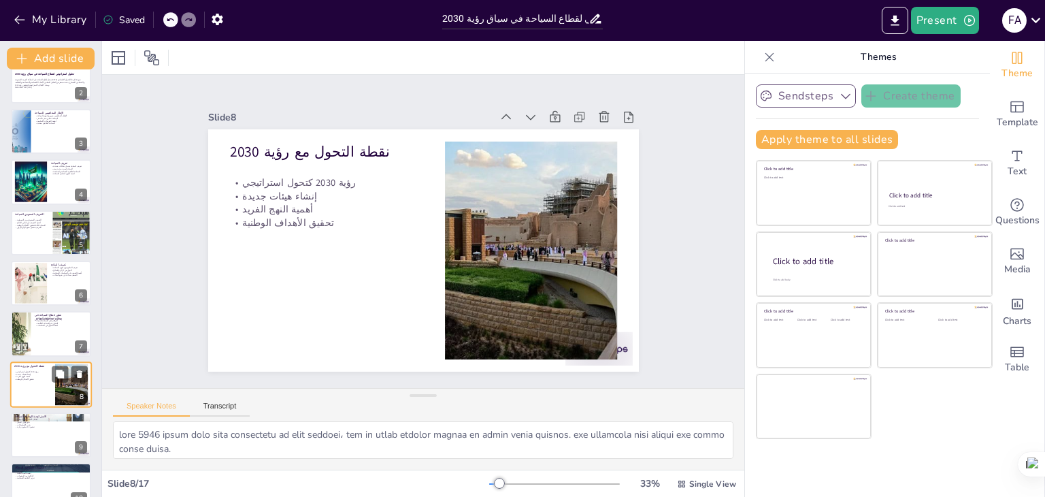
scroll to position [174, 0]
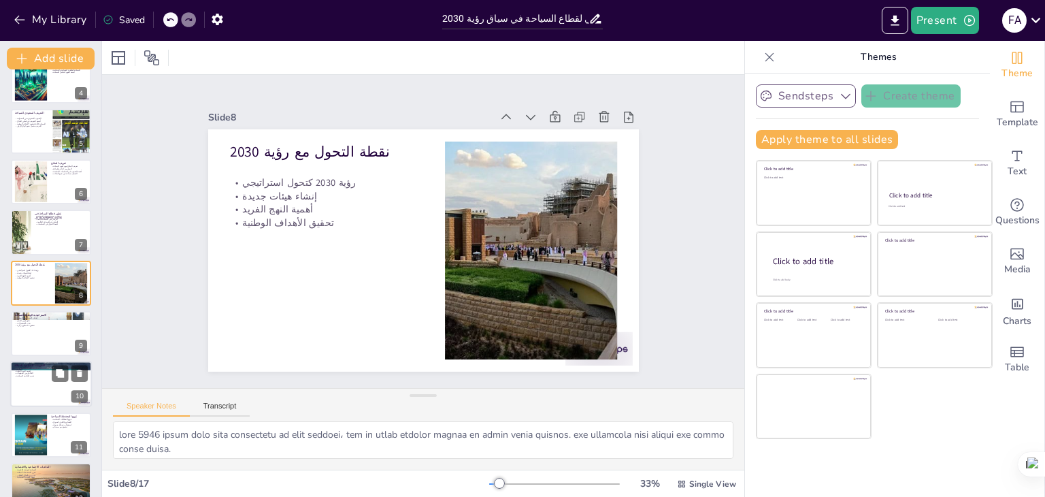
checkbox input "true"
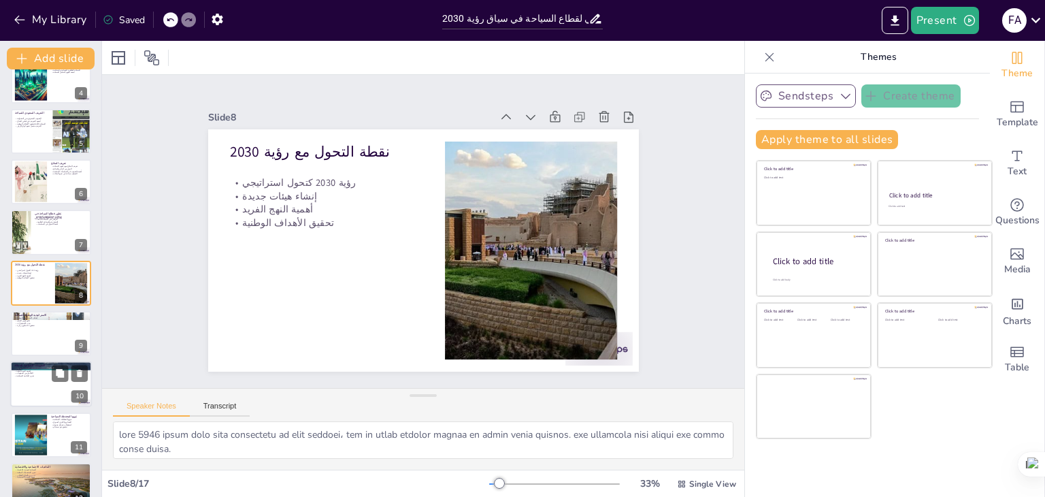
checkbox input "true"
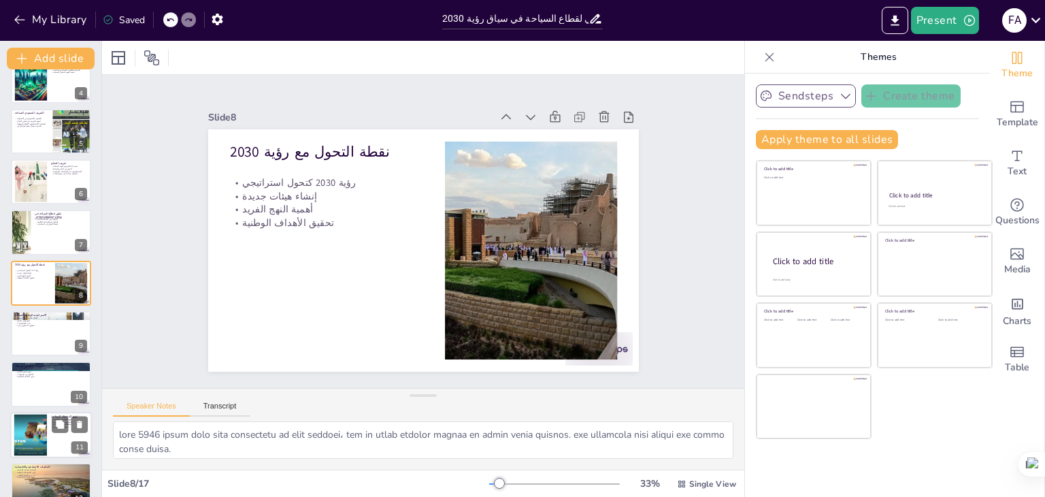
checkbox input "true"
click at [37, 433] on div at bounding box center [30, 434] width 73 height 41
type textarea "lorem ipsumdol sitametc adipi eliًs doeiuًt in utlaboreetdo magnaal. en admi ve…"
checkbox input "true"
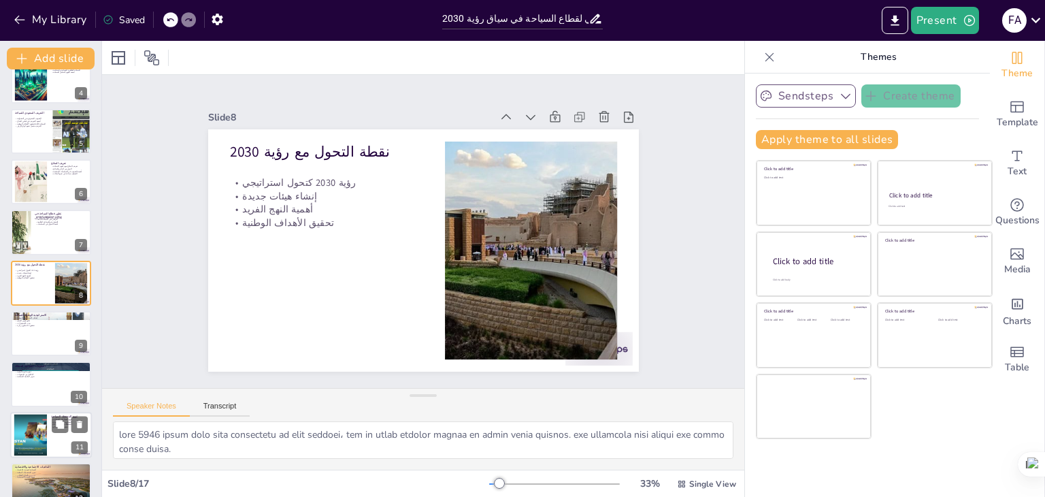
checkbox input "true"
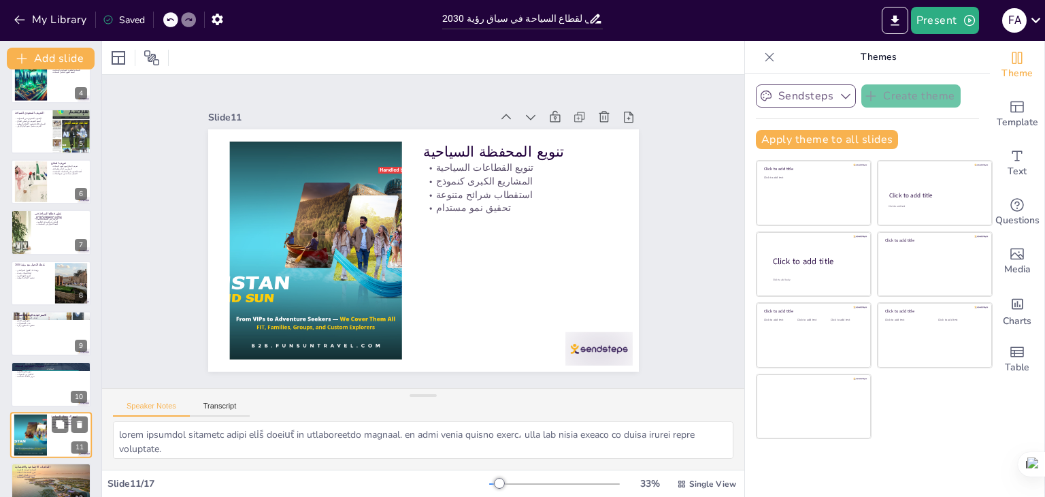
scroll to position [326, 0]
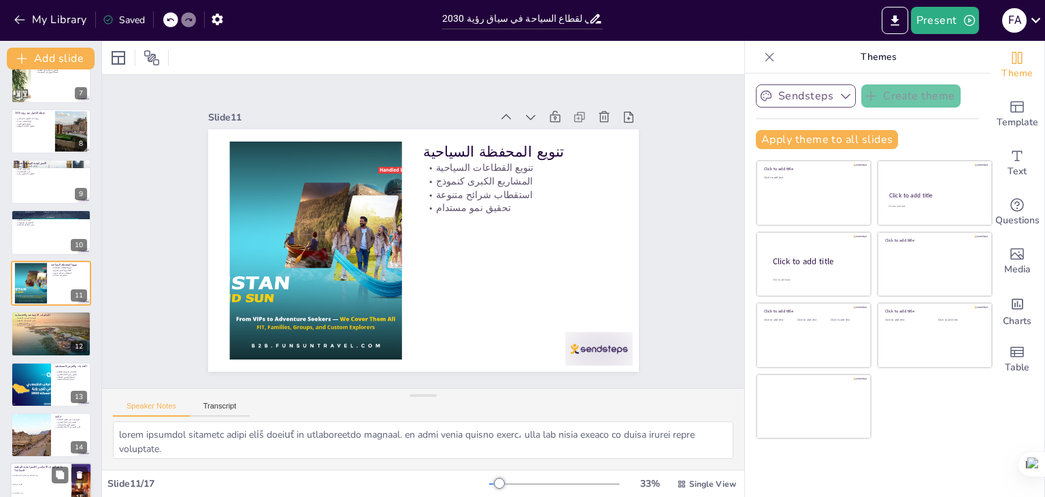
checkbox input "true"
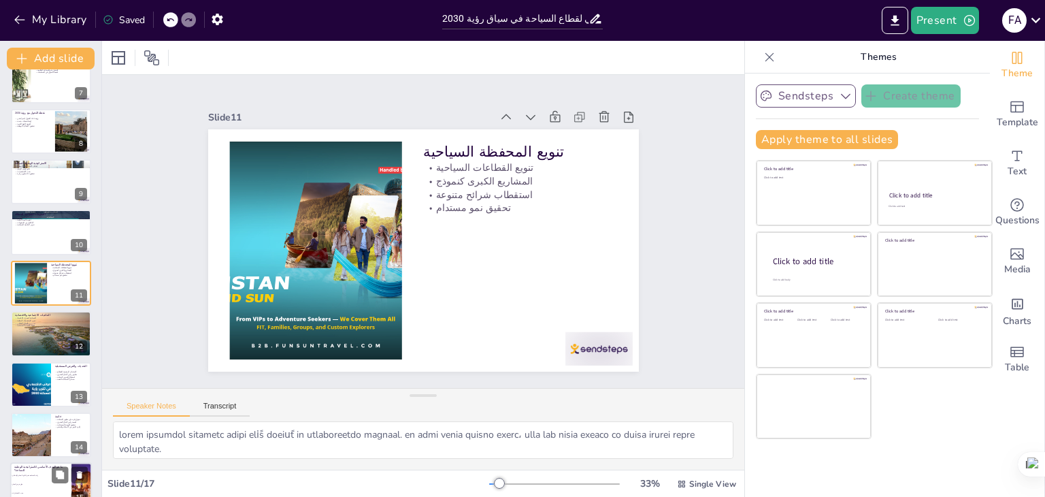
checkbox input "true"
click at [48, 469] on div "ما هو الهدف الأساسي للاستراتيجية الوطنية للسياحة؟" at bounding box center [40, 468] width 53 height 6
type textarea "الإجابة الصحيحة هي "جميع ما سبق"، حيث أن الاستراتيجية الوطنية للسياحة تهدف إلى …"
checkbox input "true"
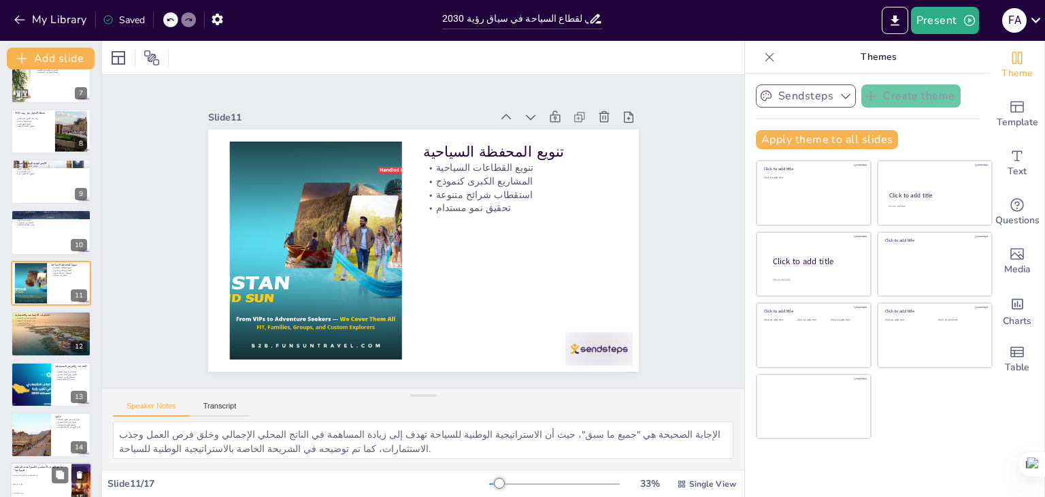
scroll to position [449, 0]
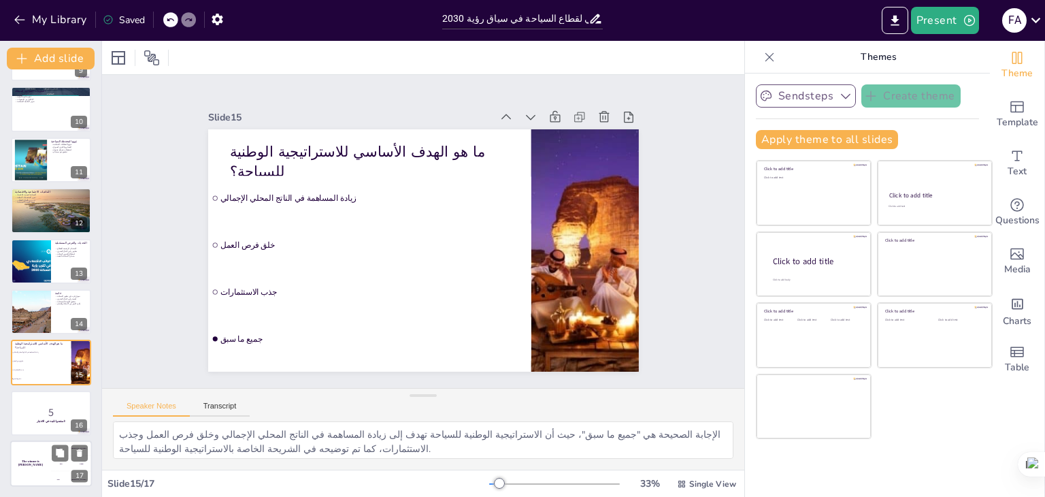
checkbox input "true"
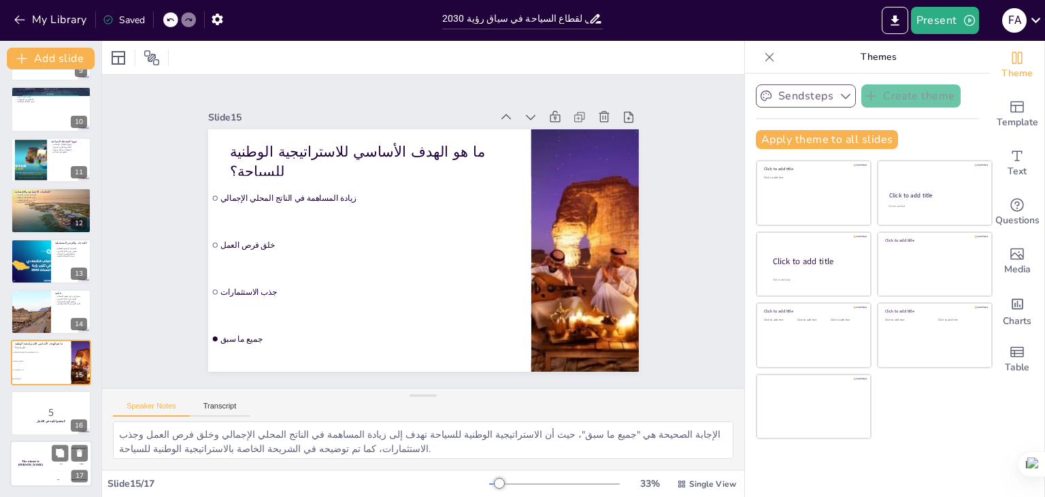
checkbox input "true"
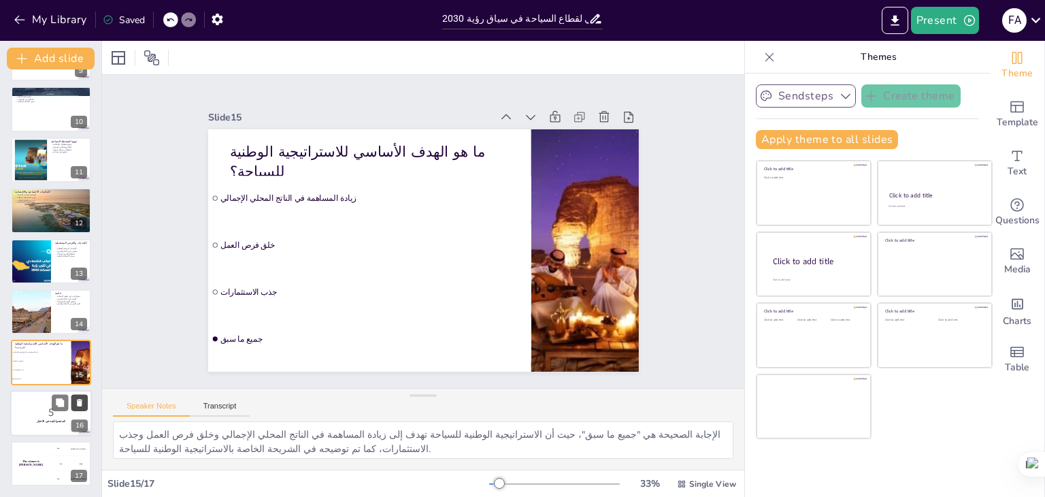
checkbox input "true"
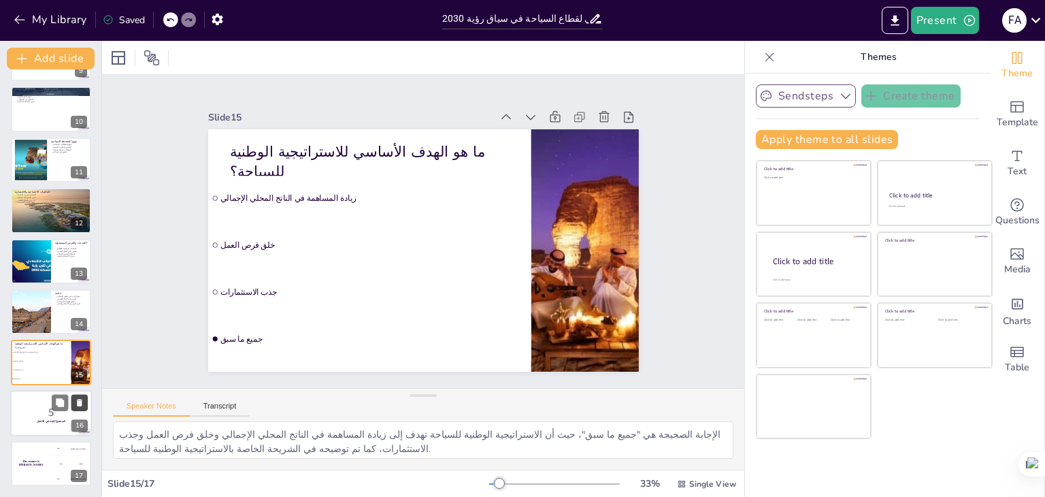
checkbox input "true"
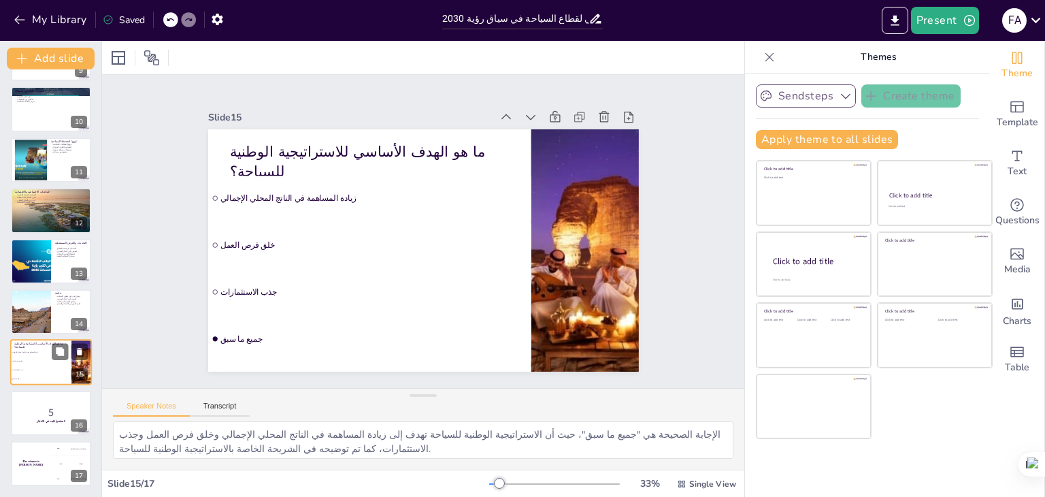
checkbox input "true"
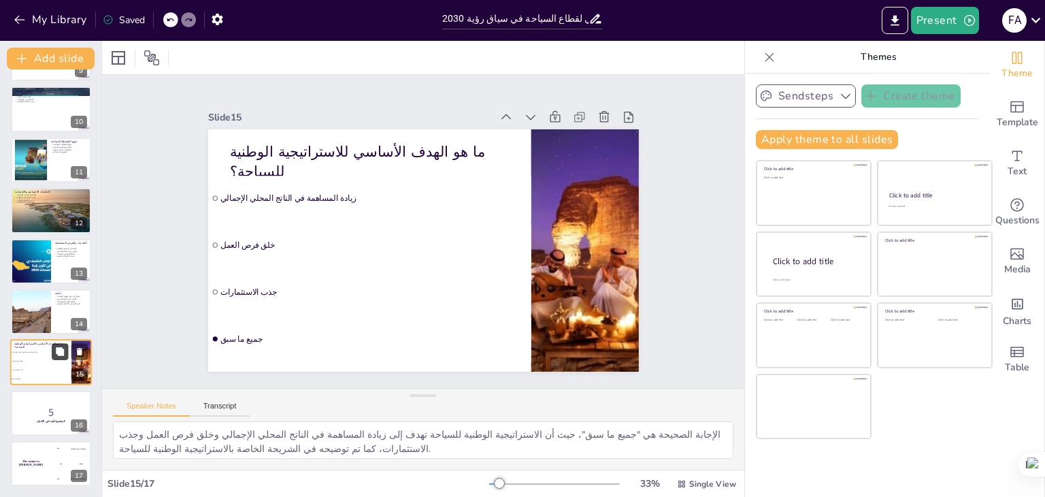
checkbox input "true"
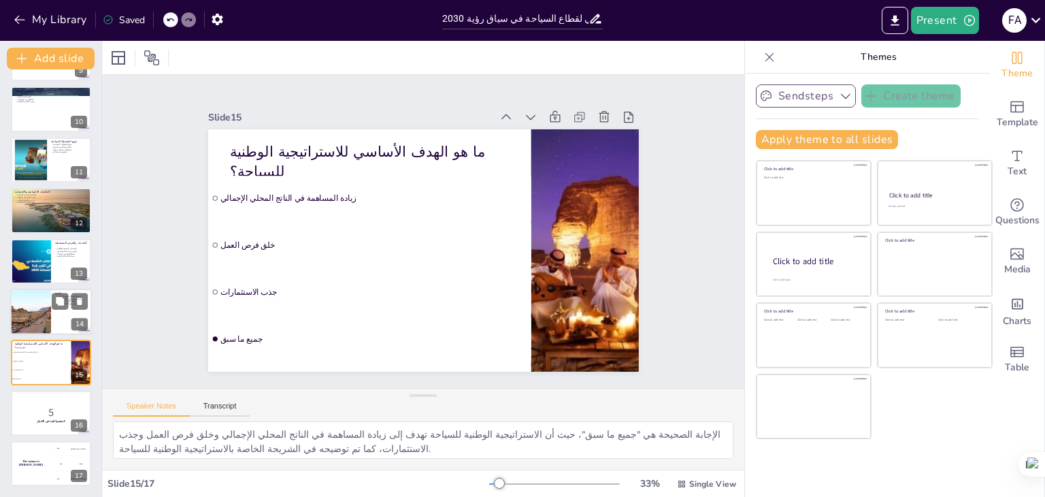
checkbox input "true"
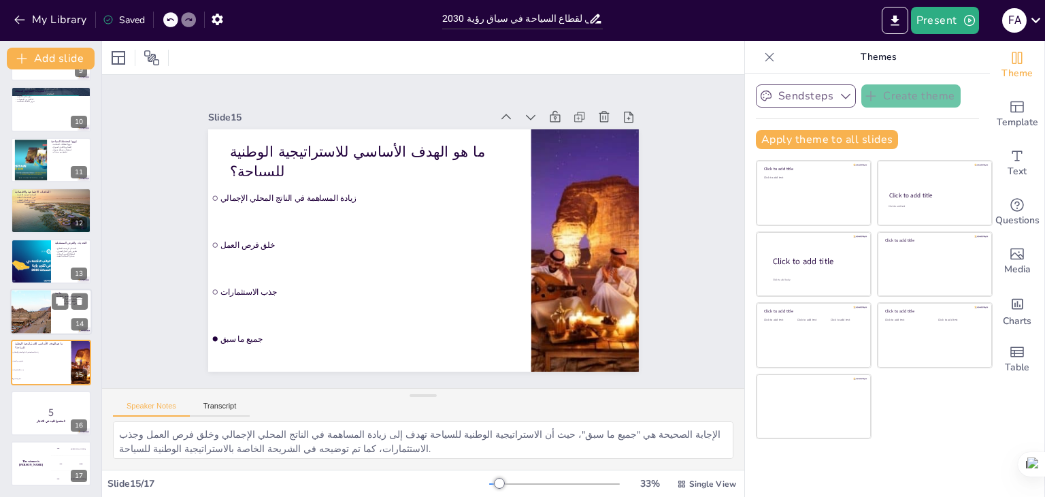
checkbox input "true"
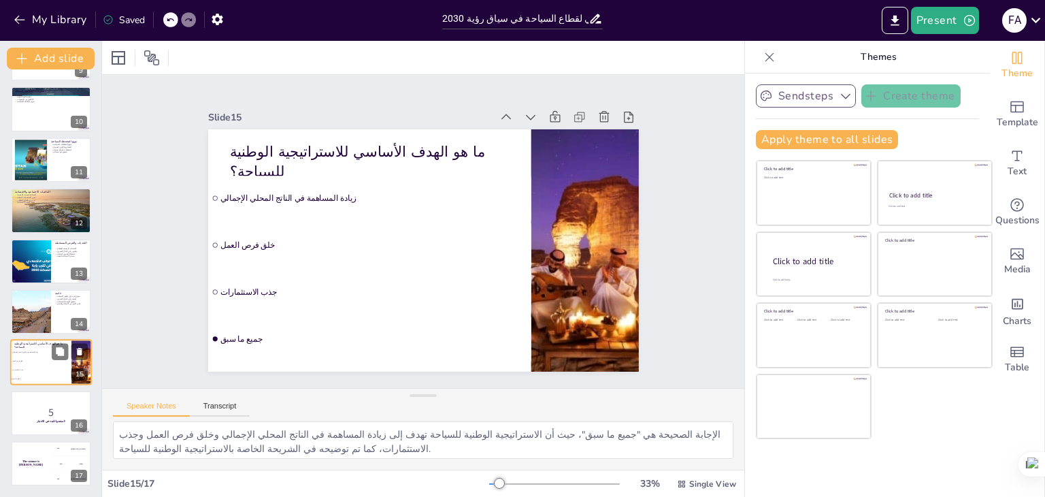
checkbox input "true"
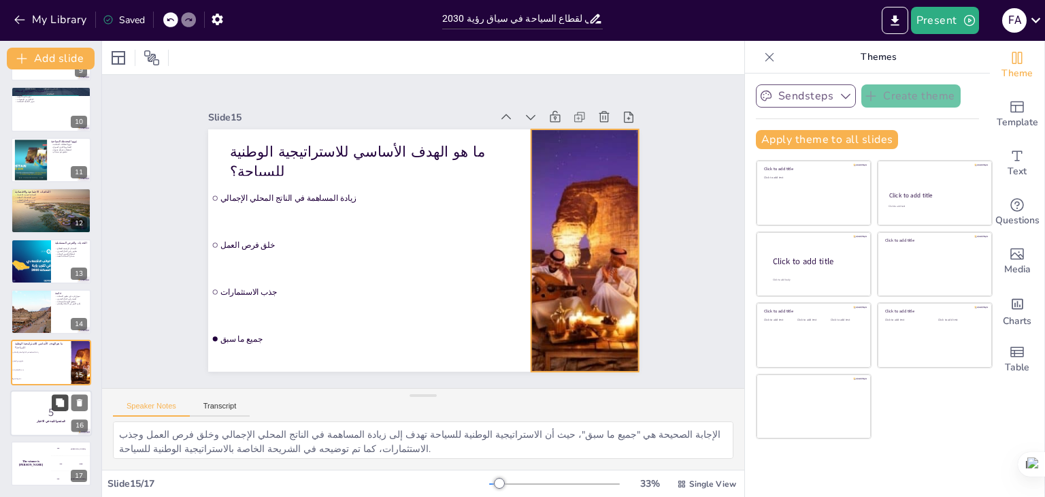
checkbox input "true"
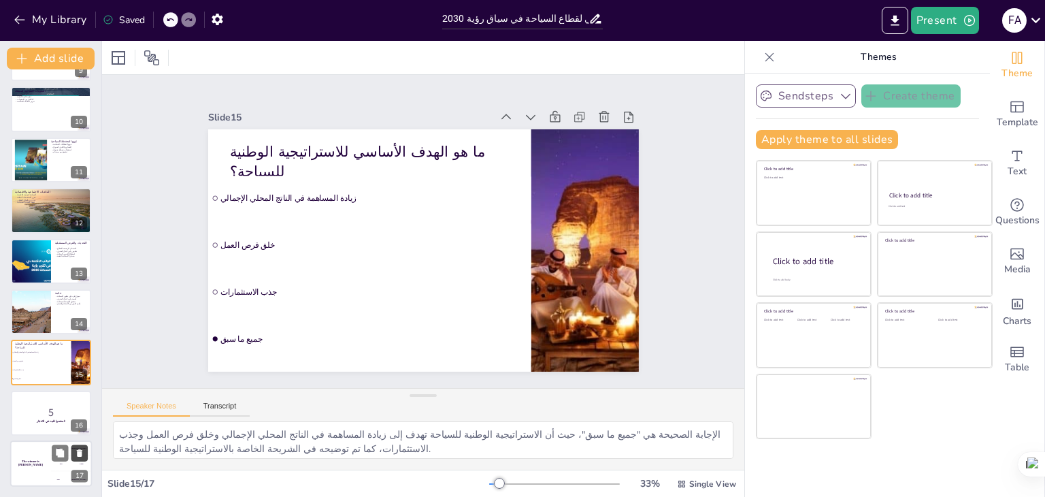
checkbox input "true"
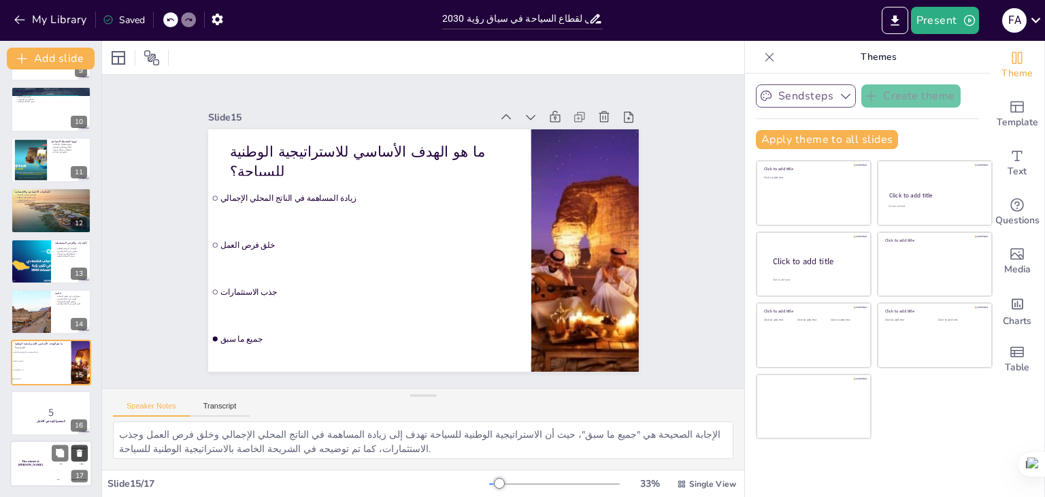
checkbox input "true"
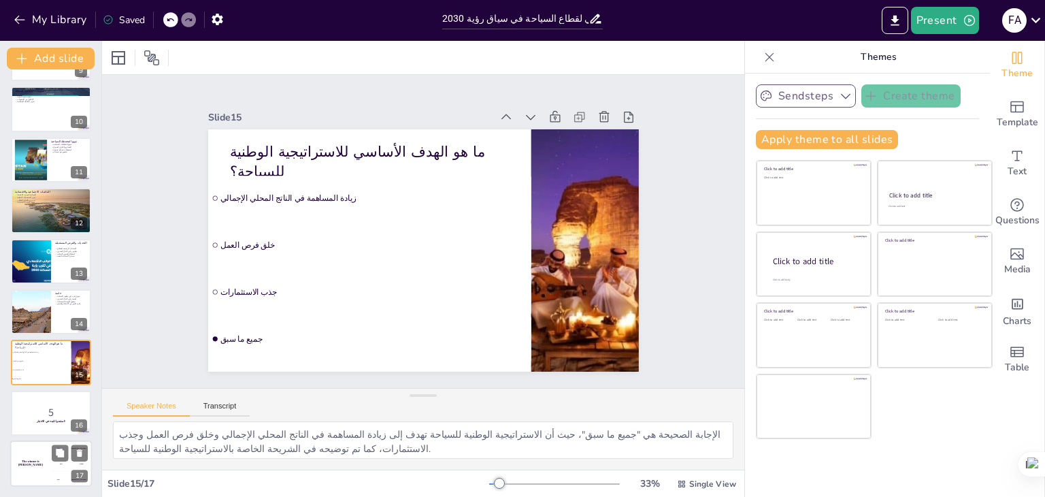
checkbox input "true"
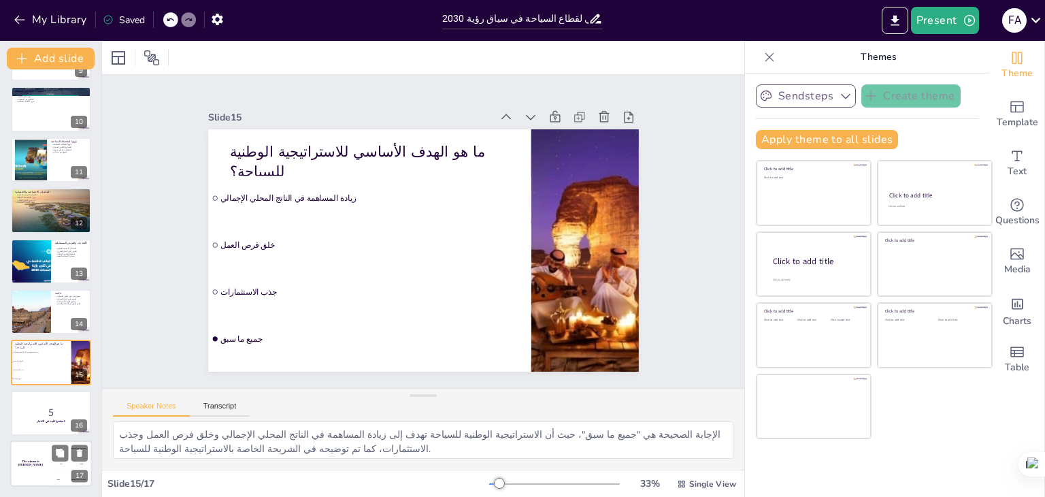
checkbox input "true"
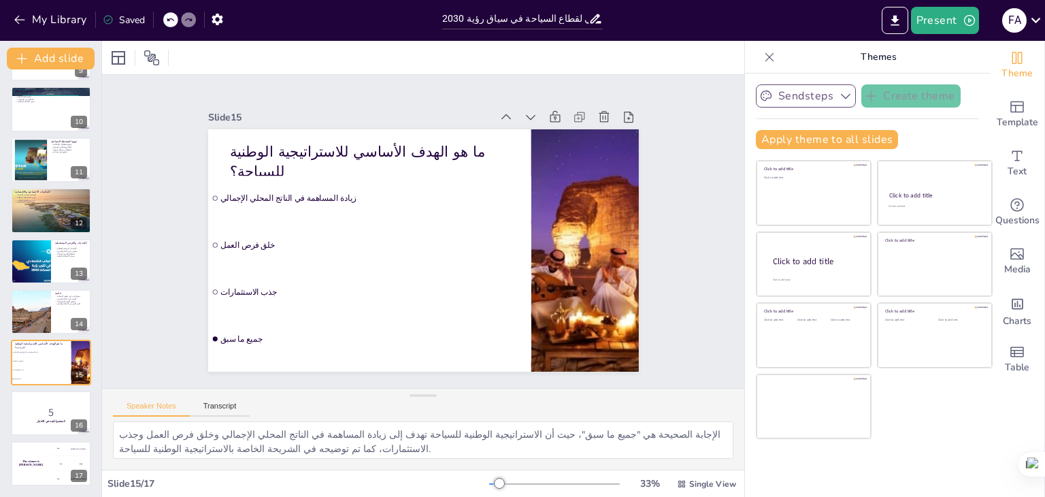
checkbox input "true"
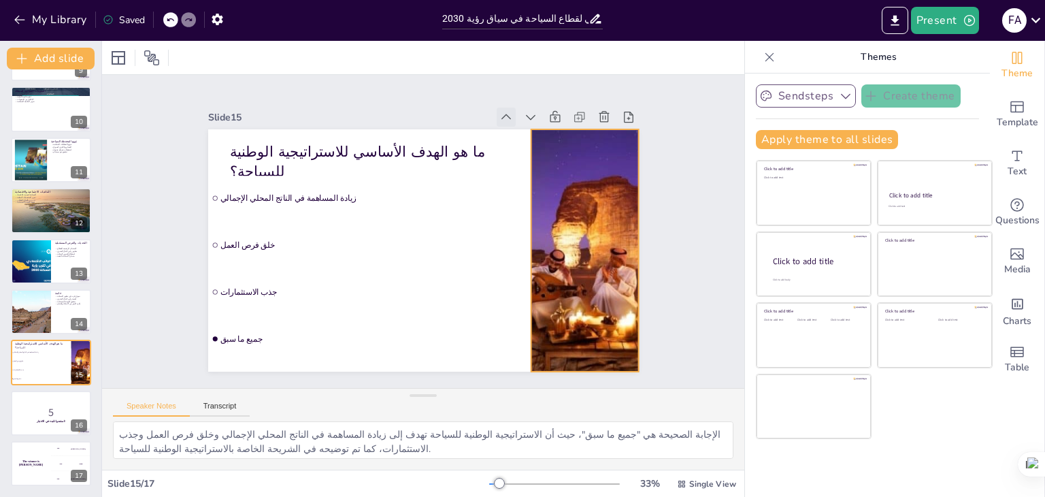
checkbox input "true"
click at [476, 14] on input "تحليل استراتيجي لقطاع السياحة في سياق رؤية 2030" at bounding box center [515, 19] width 146 height 20
click at [399, 14] on div "My Library Saved" at bounding box center [217, 19] width 435 height 24
click at [142, 20] on div "Saved" at bounding box center [124, 20] width 42 height 13
click at [138, 20] on div "Saved" at bounding box center [124, 20] width 42 height 13
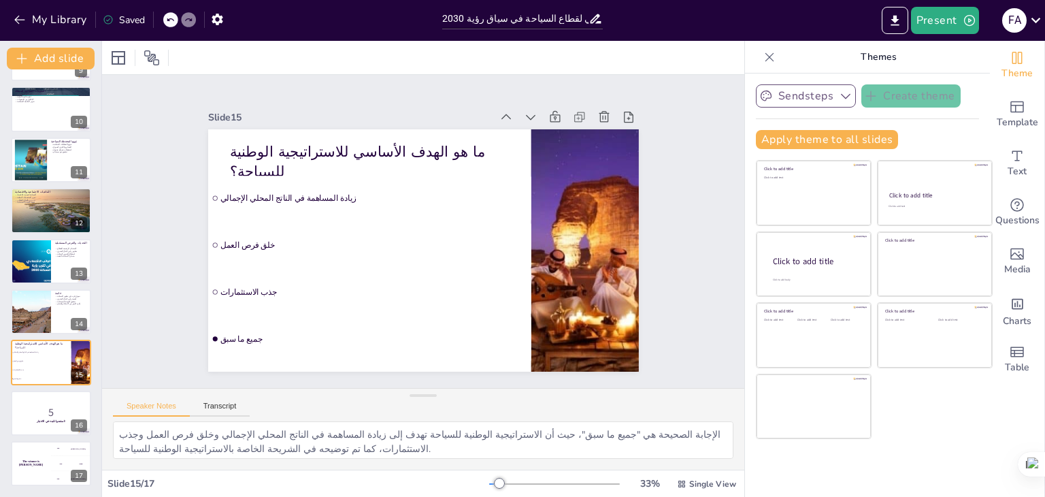
checkbox input "true"
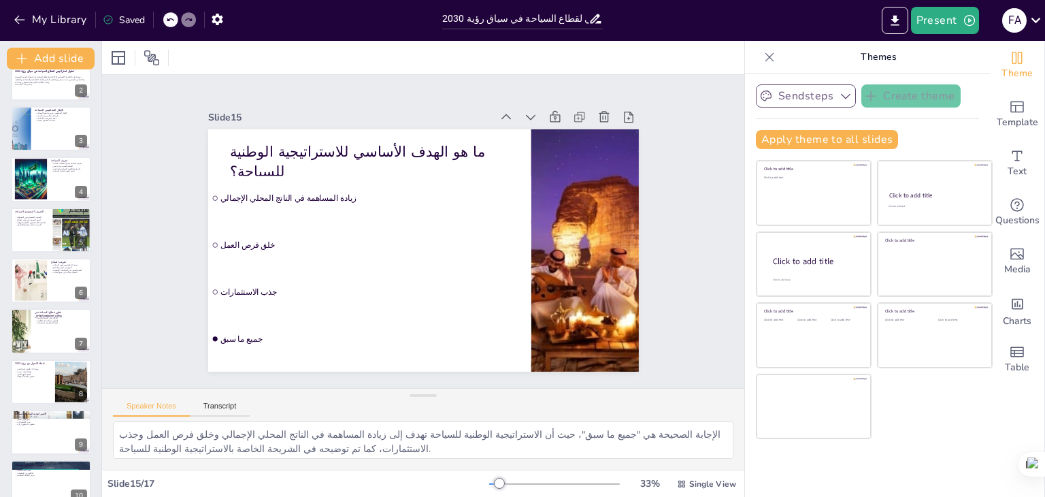
scroll to position [0, 0]
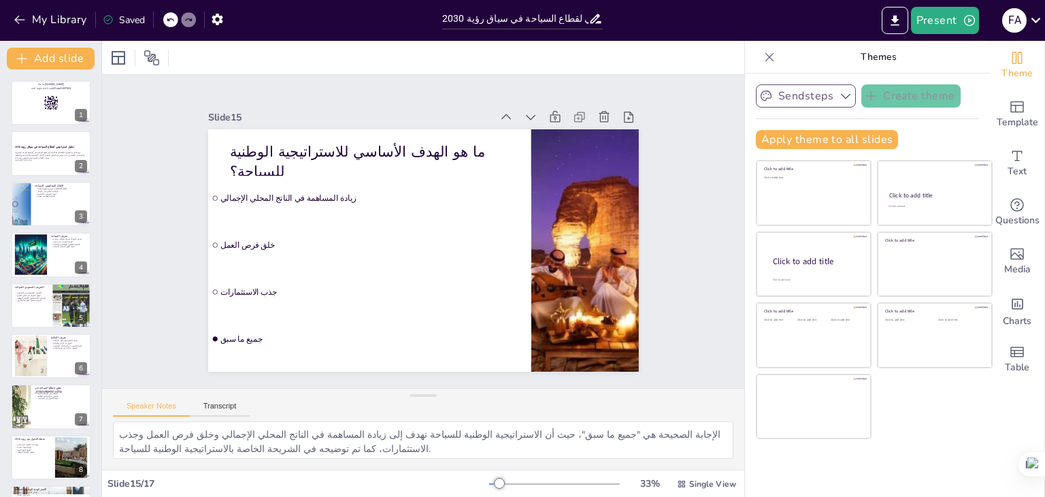
click at [131, 22] on div "Saved" at bounding box center [124, 20] width 42 height 13
click at [124, 20] on div "Saved" at bounding box center [124, 20] width 42 height 13
click at [65, 20] on button "My Library" at bounding box center [51, 20] width 82 height 22
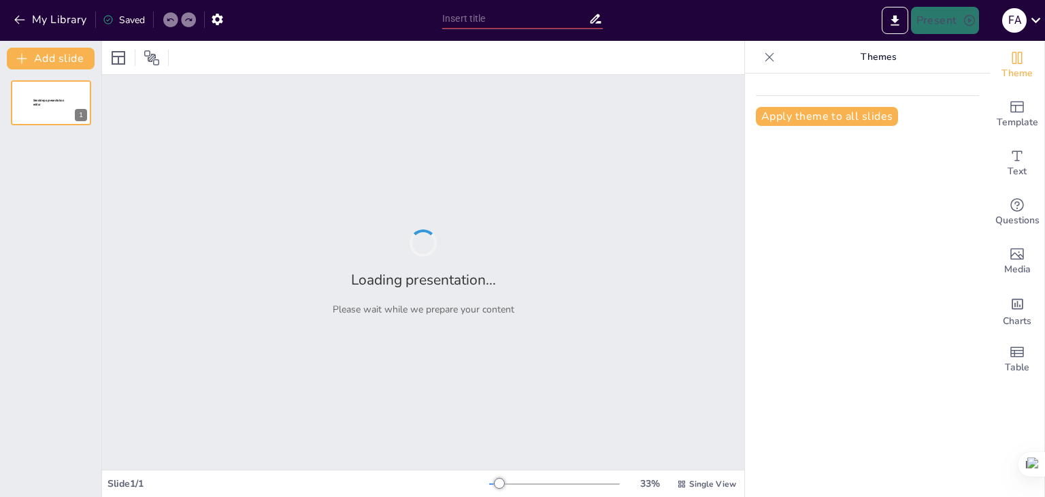
type input "تحليل استراتيجي لقطاع السياحة في سياق رؤية 2030"
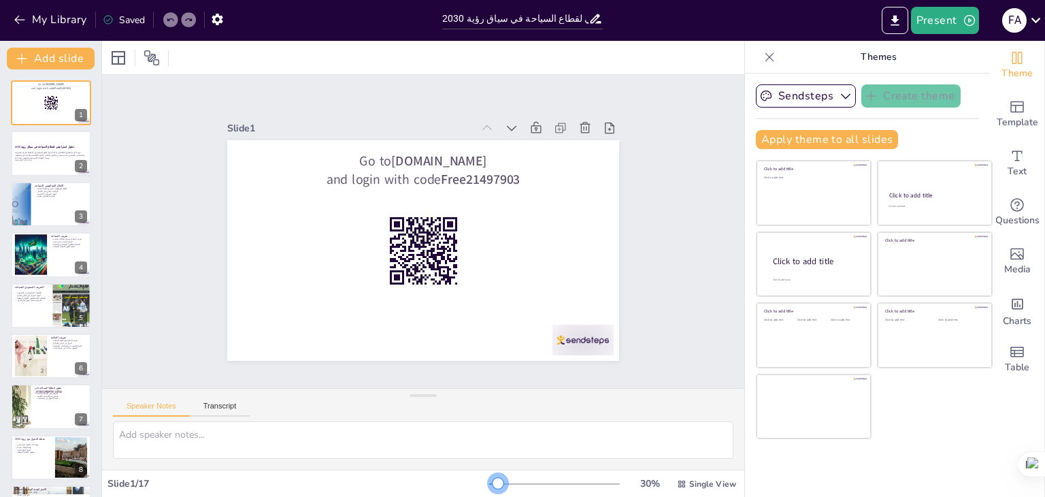
click at [489, 488] on div "30 % Single View" at bounding box center [614, 484] width 250 height 22
click at [895, 17] on icon "Export to PowerPoint" at bounding box center [895, 20] width 8 height 10
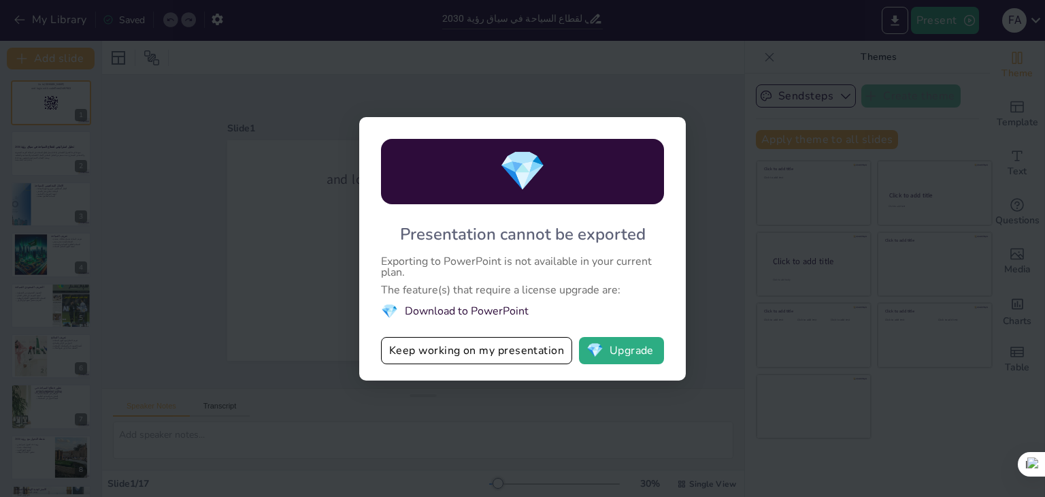
click at [548, 223] on div "Presentation cannot be exported" at bounding box center [523, 234] width 246 height 22
click at [508, 243] on div "Presentation cannot be exported" at bounding box center [523, 234] width 246 height 22
click at [493, 263] on div "Exporting to PowerPoint is not available in your current plan." at bounding box center [522, 267] width 283 height 22
click at [452, 314] on li "💎 Download to PowerPoint" at bounding box center [522, 311] width 283 height 18
click at [444, 310] on li "💎 Download to PowerPoint" at bounding box center [522, 311] width 283 height 18
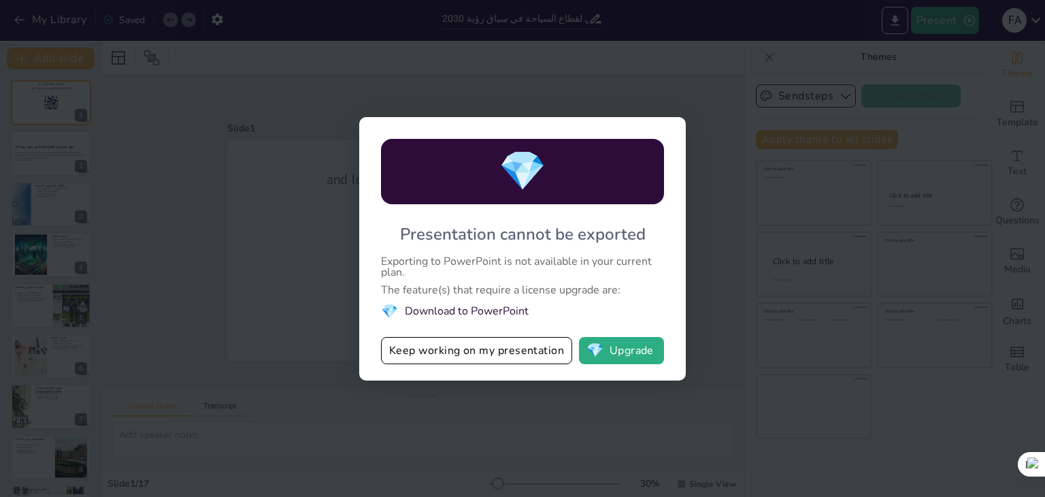
click at [444, 310] on li "💎 Download to PowerPoint" at bounding box center [522, 311] width 283 height 18
click at [626, 358] on button "💎 Upgrade" at bounding box center [621, 350] width 85 height 27
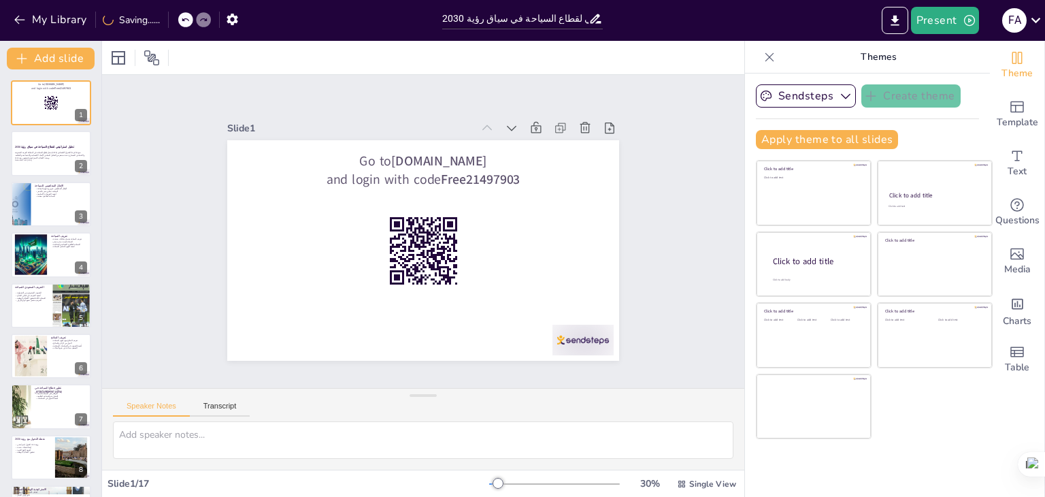
drag, startPoint x: 120, startPoint y: 52, endPoint x: 498, endPoint y: 87, distance: 379.8
click at [547, 95] on div "Slide 1 Go to sendsteps.me and login with code Free21497903 Slide 2 تحليل استرا…" at bounding box center [423, 231] width 713 height 592
checkbox input "true"
click at [76, 56] on button "Add slide" at bounding box center [51, 59] width 88 height 22
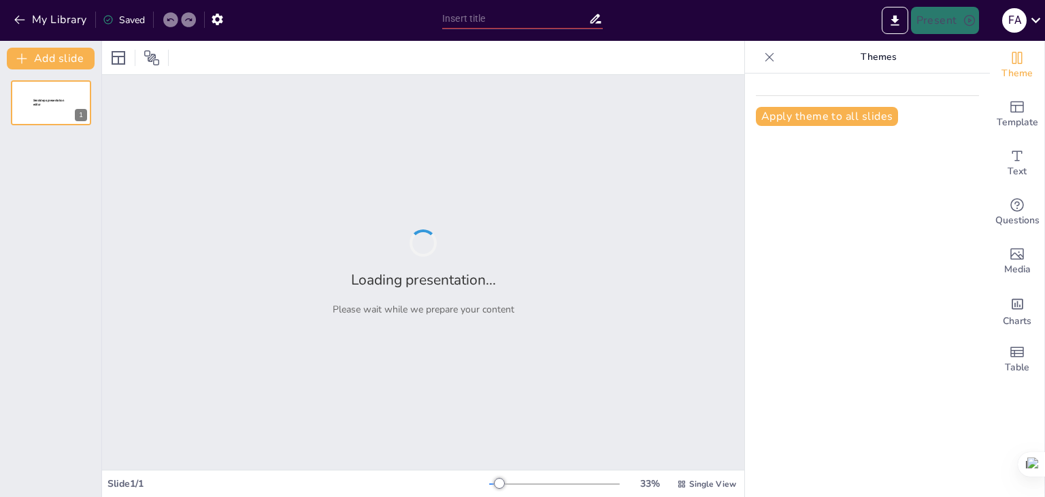
type input "New Sendsteps"
type input "تحليل استراتيجي لقطاع السياحة في سياق رؤية 2030"
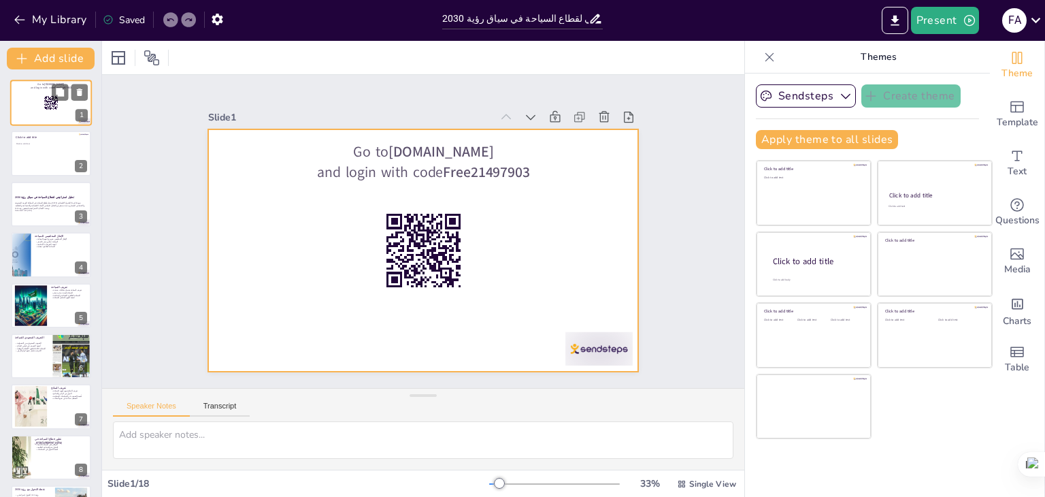
click at [33, 114] on div at bounding box center [51, 103] width 82 height 46
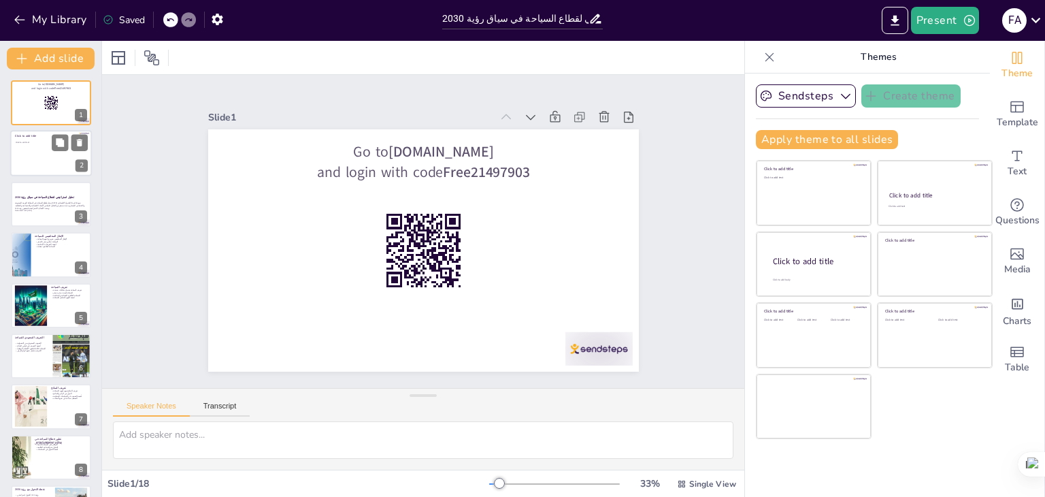
click at [38, 137] on p "Click to add title" at bounding box center [50, 137] width 70 height 4
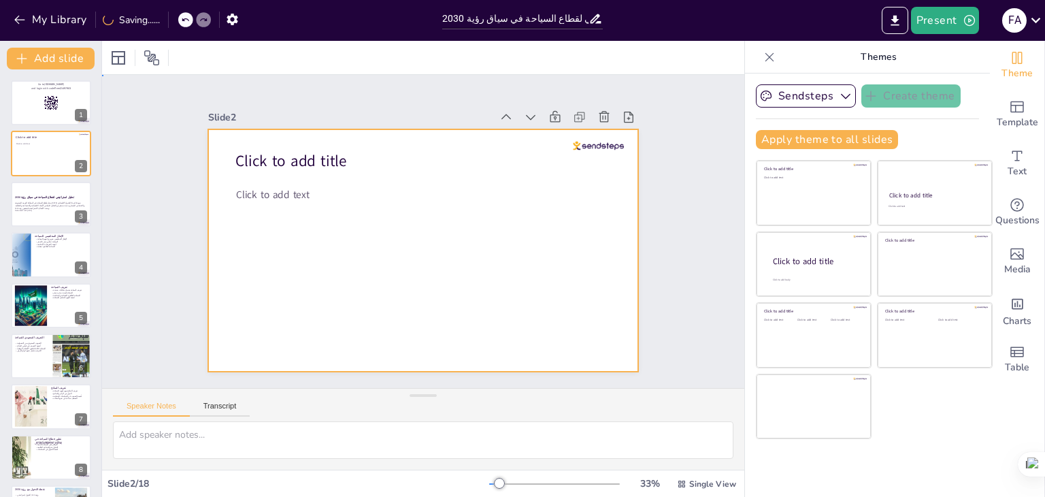
click at [311, 180] on div at bounding box center [417, 249] width 484 height 363
click at [35, 205] on p "يمثل قطاع السياحة في المملكة العربية السعودية [DATE] نموذجًا فريدًا للتحول الاق…" at bounding box center [50, 205] width 73 height 7
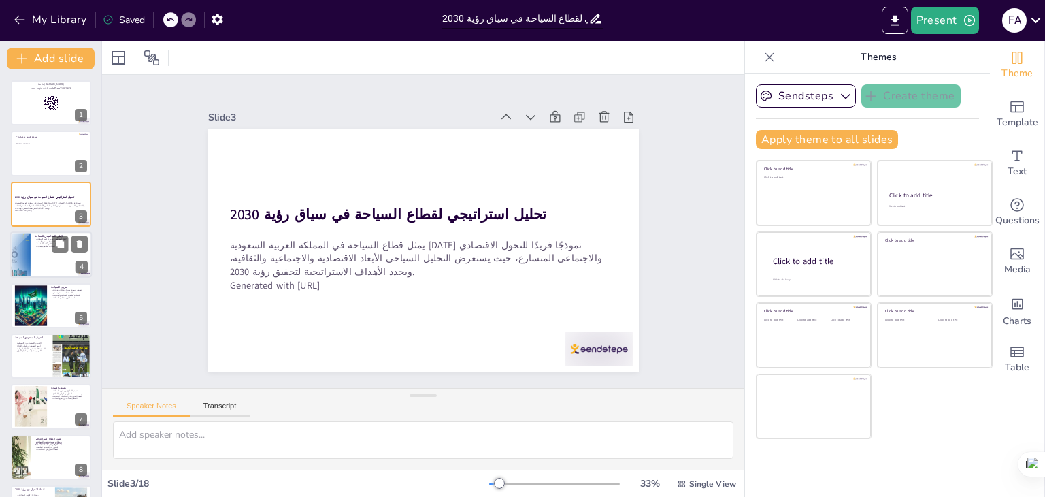
click at [35, 267] on div at bounding box center [51, 254] width 82 height 46
checkbox input "true"
type textarea "loremi dolorsita cُadip elitse doei tempori، utl etdo mag aliquaeni adminimv qu…"
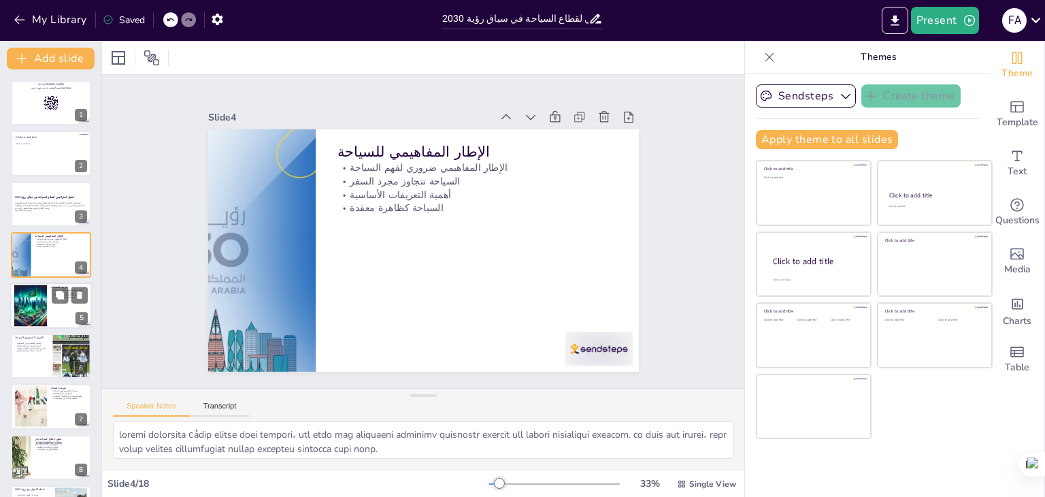
click at [38, 298] on div at bounding box center [30, 304] width 65 height 41
checkbox input "true"
type textarea "lorem ipsumdo sita consect adipis eli seddoe tempor incidid utlaboreet dolorem.…"
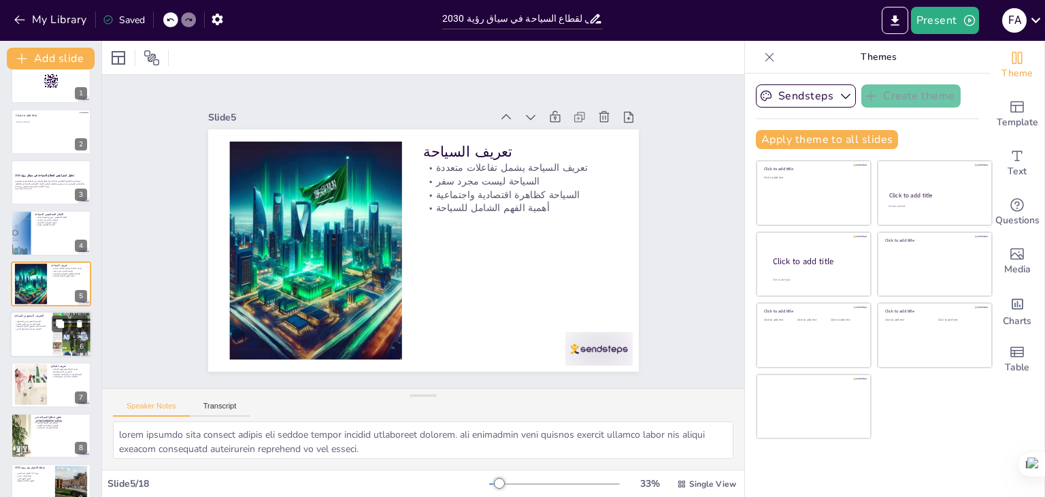
click at [24, 317] on div "التعريف السعودي للسياحة" at bounding box center [30, 317] width 33 height 6
checkbox input "true"
type textarea "loremip dolorsi ametcon adip elitsedd ei tempor incidi، utl etdo magnaa enimad …"
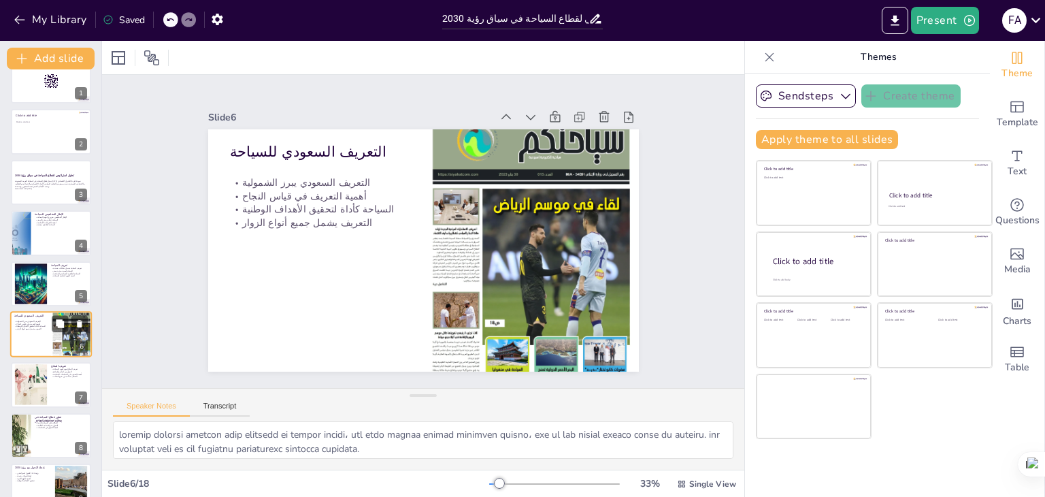
scroll to position [73, 0]
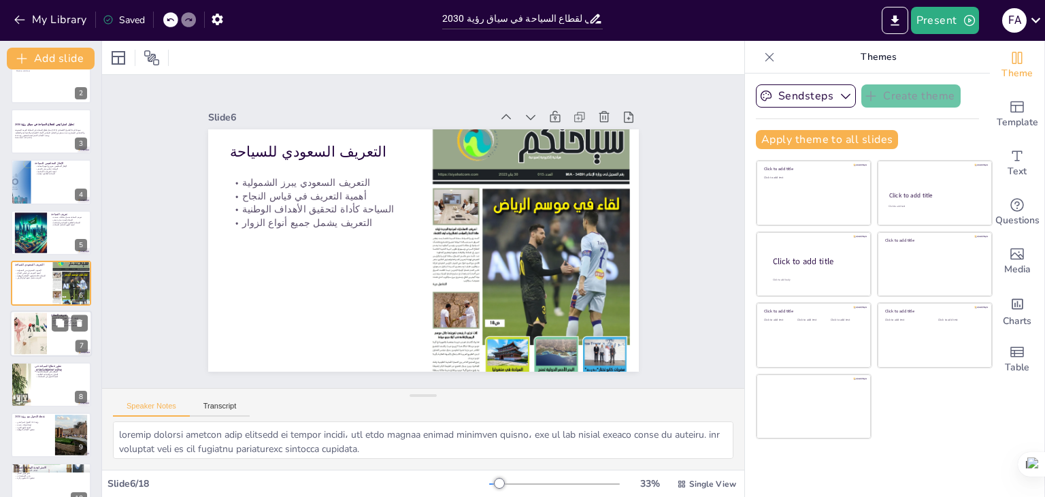
click at [41, 354] on div at bounding box center [51, 334] width 82 height 46
checkbox input "true"
type textarea "lorem ipsumd sُamet conseًa elit seddoei، tem inci utlabo etdolore magnaa enima…"
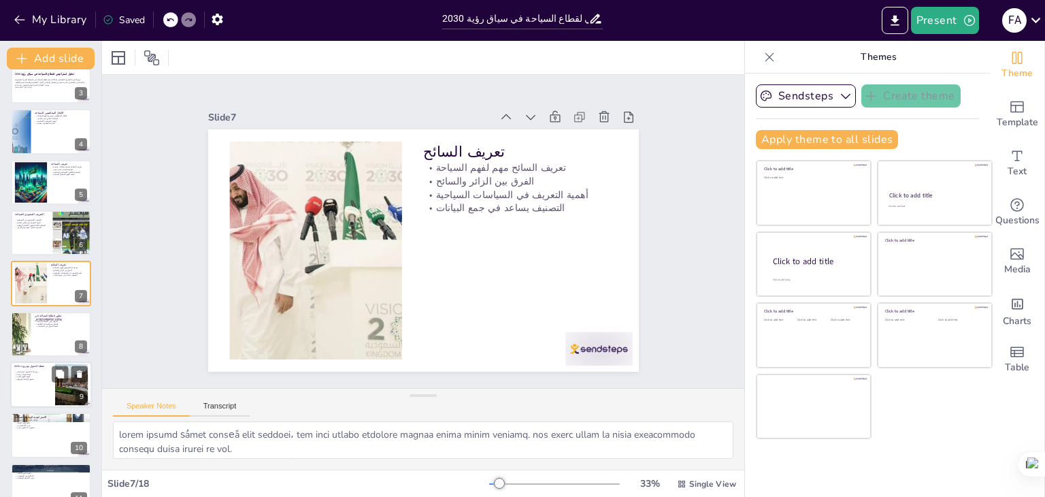
click at [17, 387] on div at bounding box center [51, 384] width 82 height 46
checkbox input "true"
type textarea "lore 0436 ipsum dolo sita consectetu ad elit seddoei، tem in utlab etdolor magn…"
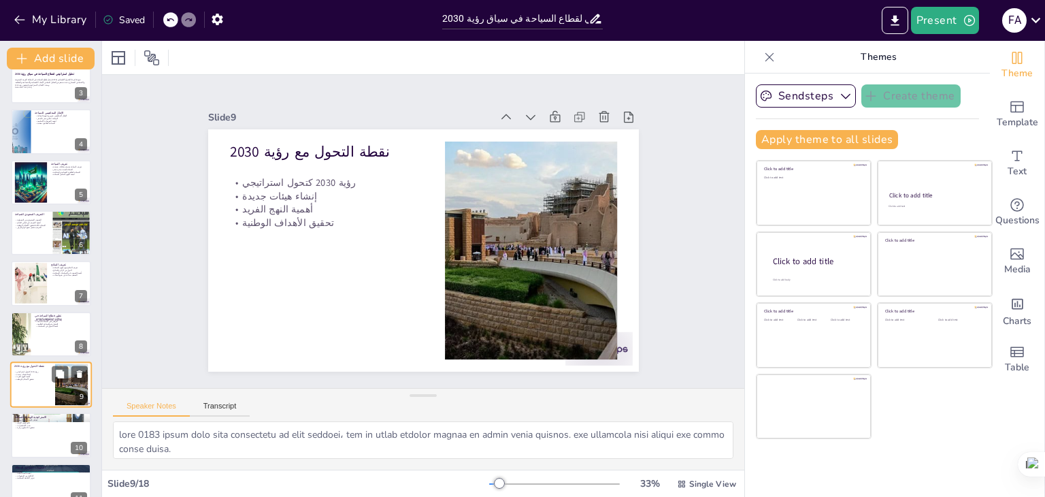
scroll to position [225, 0]
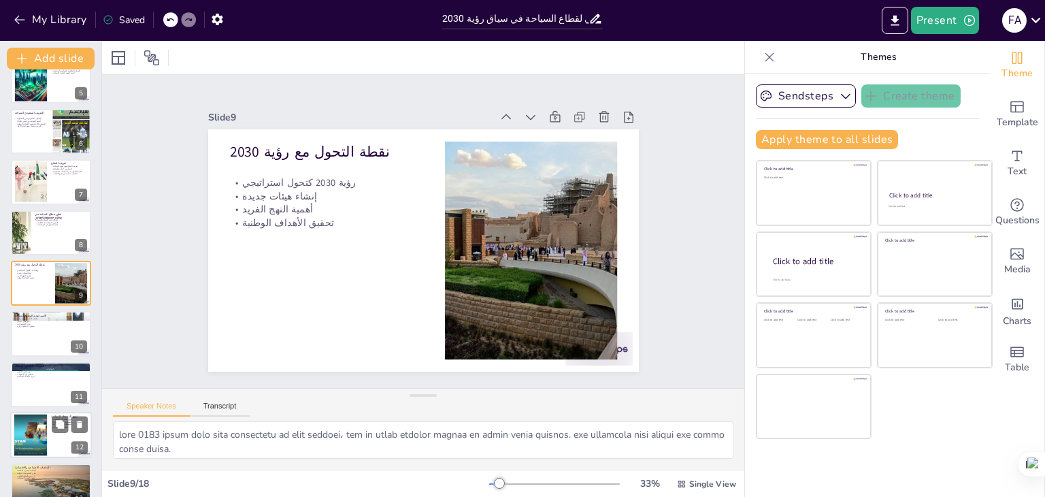
checkbox input "true"
click at [45, 429] on div at bounding box center [30, 434] width 73 height 41
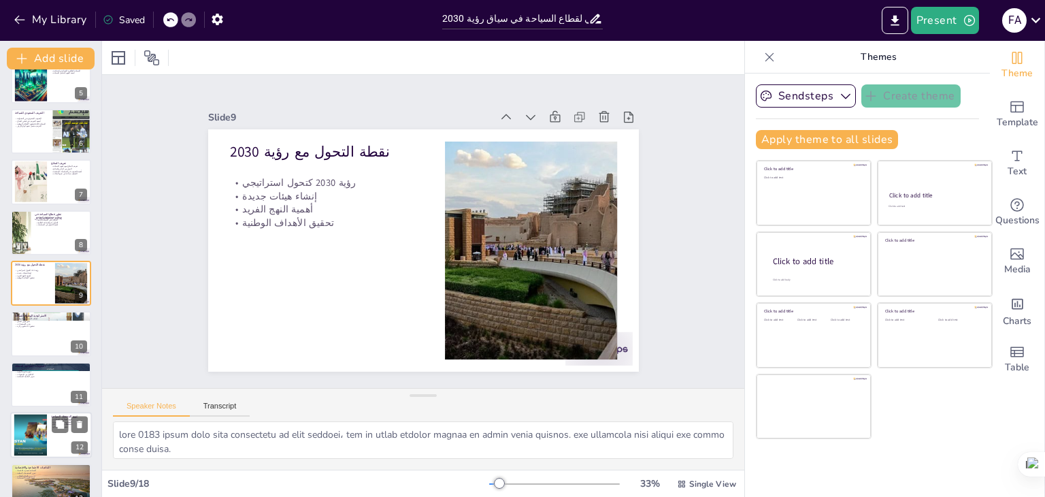
checkbox input "true"
type textarea "lorem ipsumdol sitametc adipi eliًs doeiuًt in utlaboreetdo magnaal. en admi ve…"
checkbox input "true"
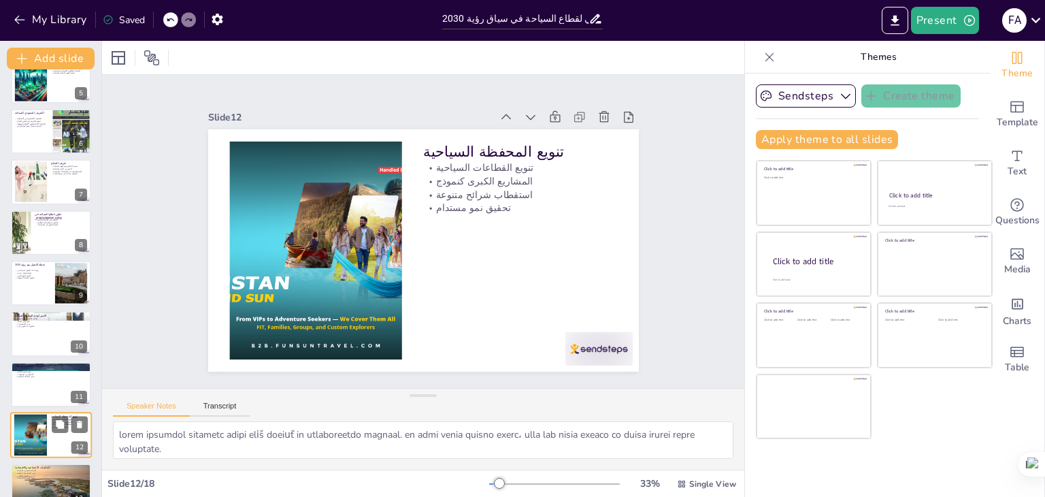
scroll to position [376, 0]
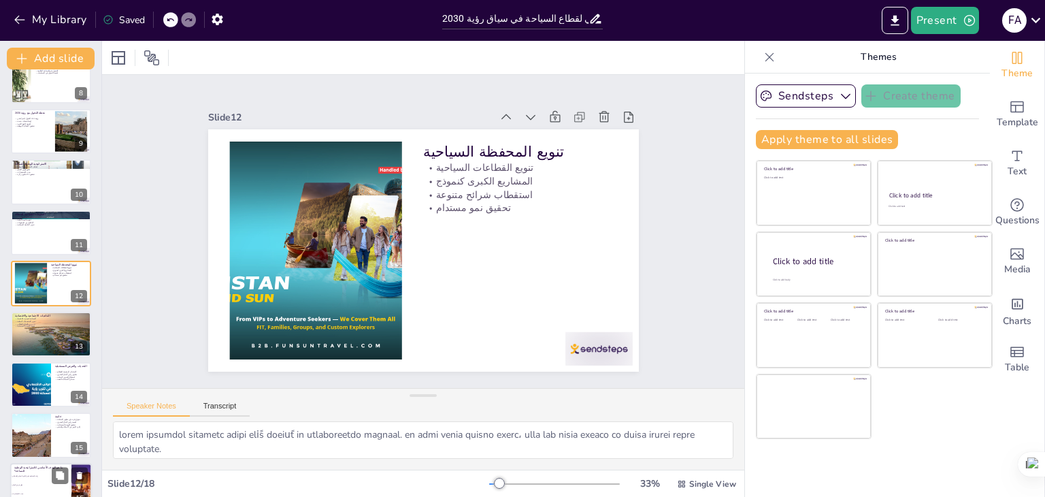
checkbox input "true"
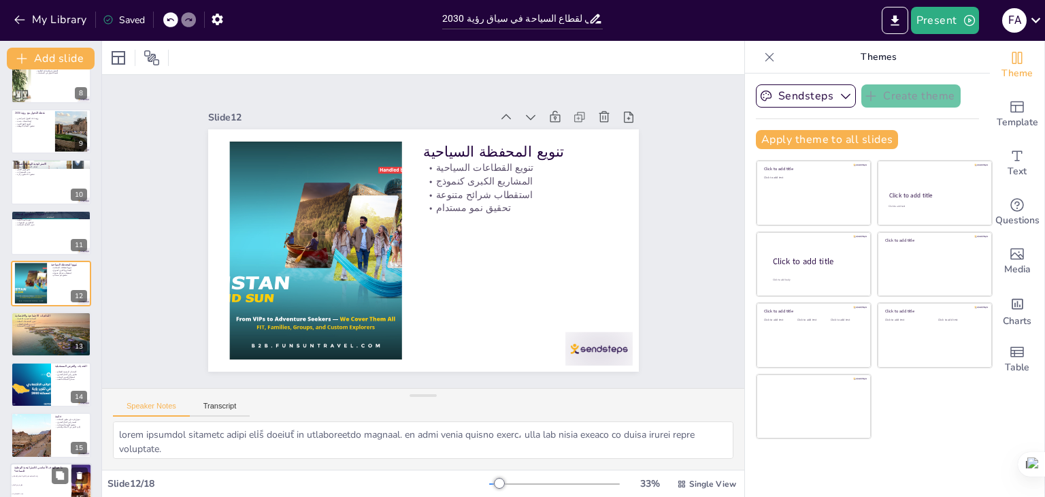
checkbox input "true"
click at [46, 472] on li "زيادة المساهمة في الناتج المحلي الإجمالي" at bounding box center [40, 475] width 61 height 9
checkbox input "true"
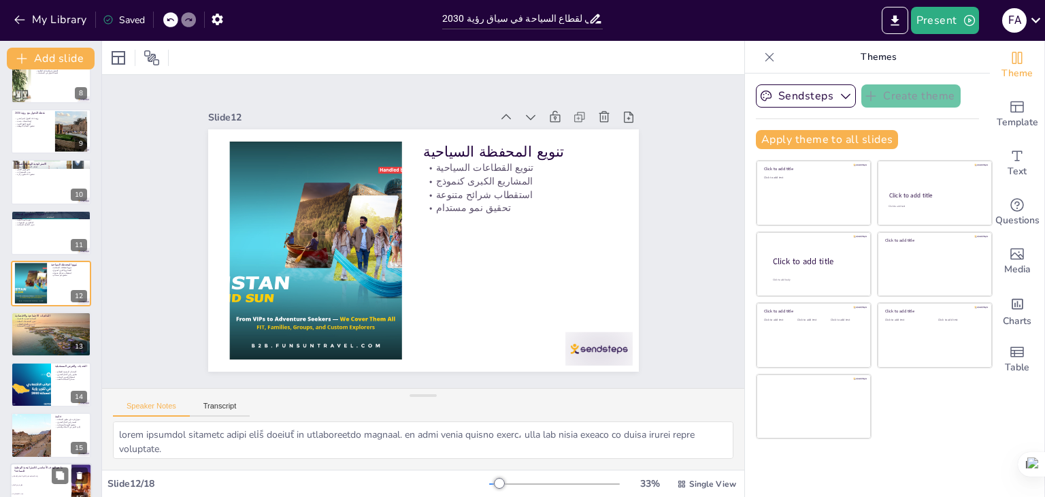
type textarea "الإجابة الصحيحة هي "جميع ما سبق"، حيث أن الاستراتيجية الوطنية للسياحة تهدف إلى …"
checkbox input "true"
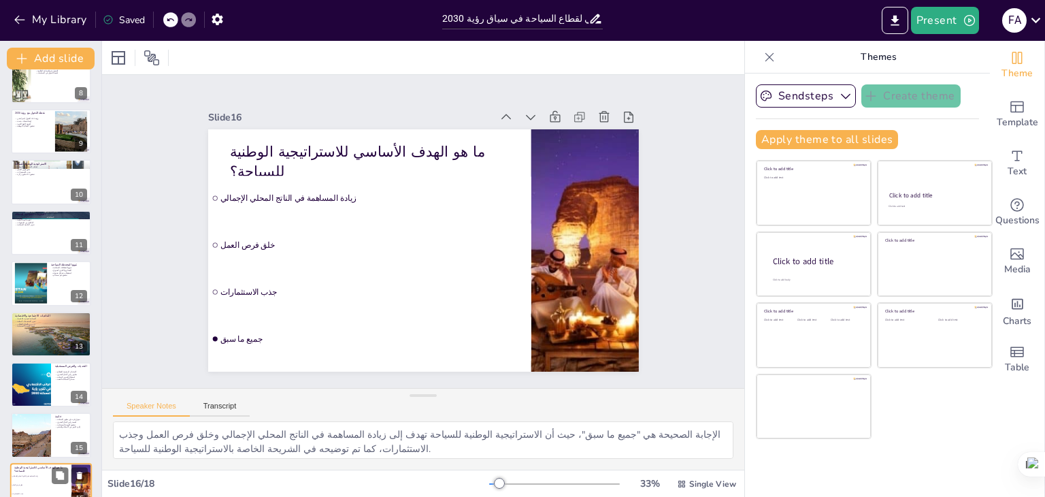
scroll to position [499, 0]
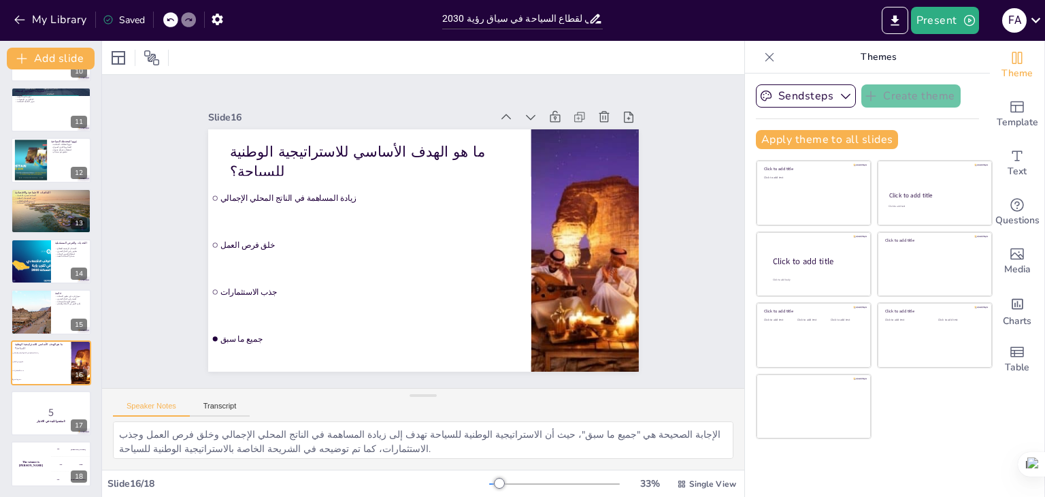
checkbox input "true"
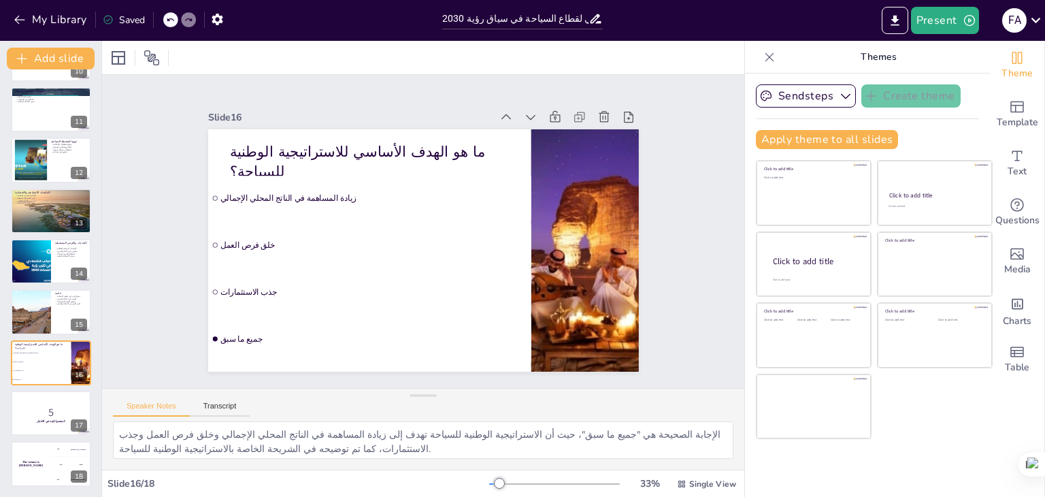
checkbox input "true"
